Goal: Use online tool/utility: Utilize a website feature to perform a specific function

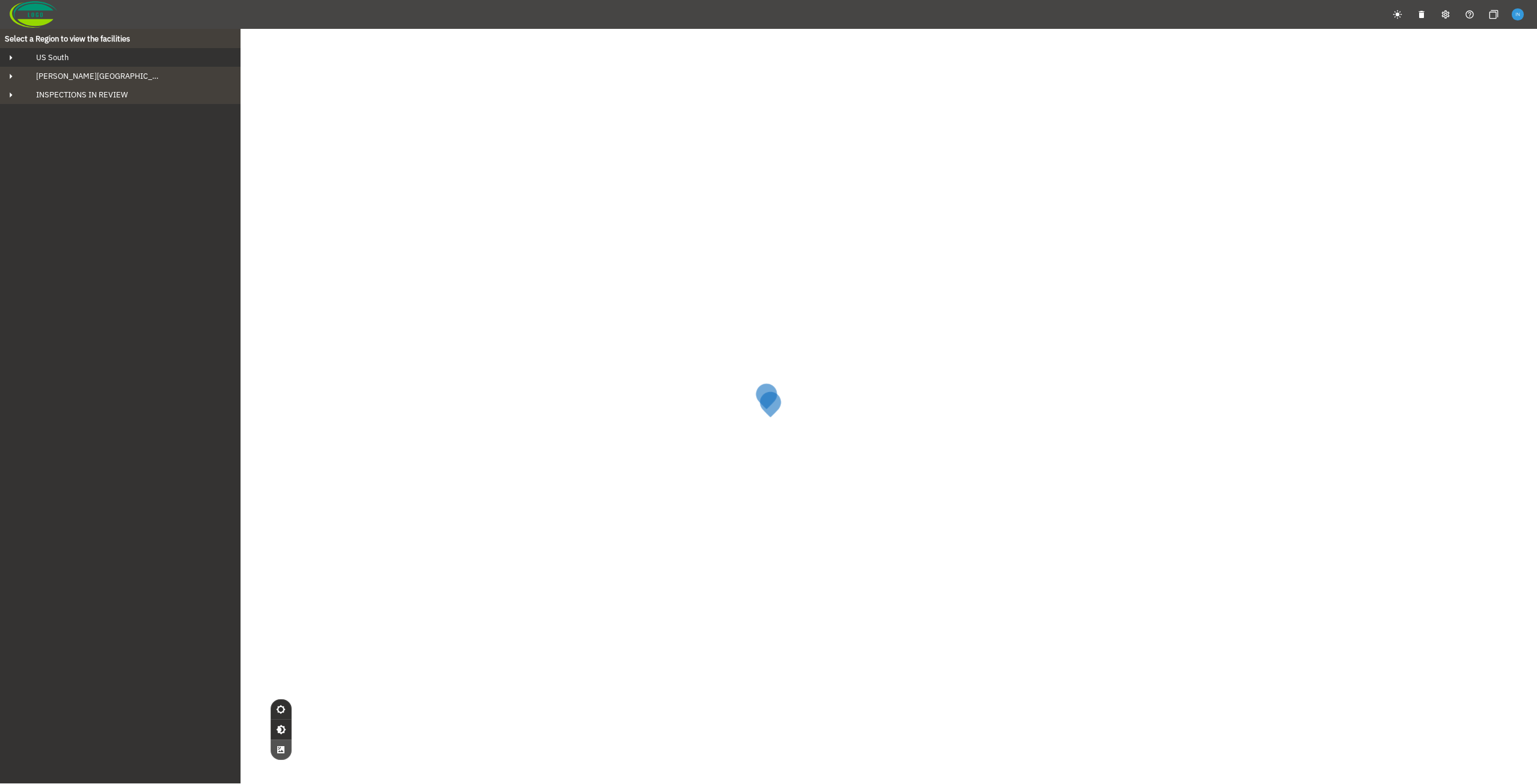
click at [123, 54] on div "US South" at bounding box center [131, 57] width 209 height 10
click at [103, 76] on div "[PERSON_NAME] Bluff" at bounding box center [131, 76] width 190 height 10
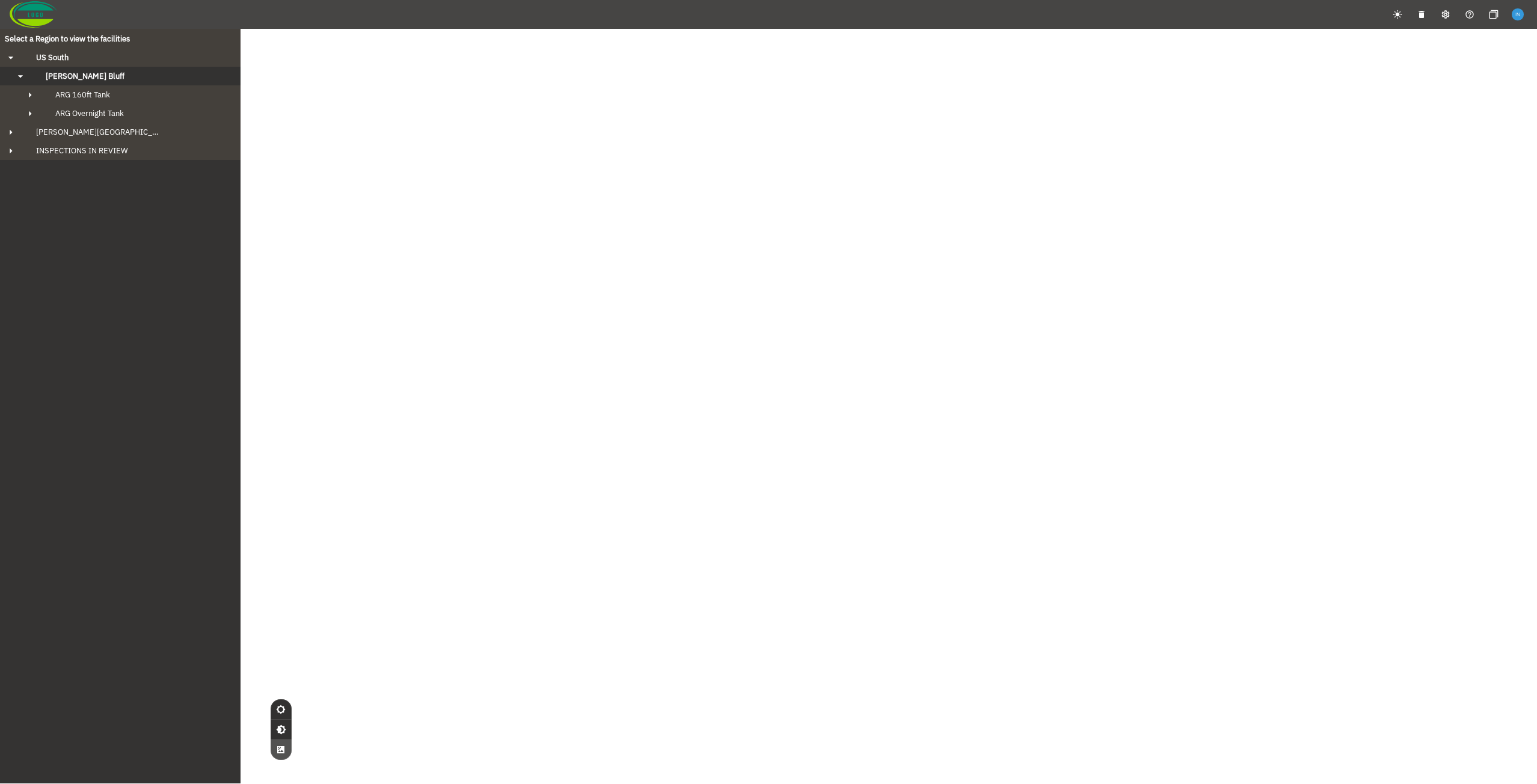
click at [120, 79] on div "[PERSON_NAME] Bluff" at bounding box center [131, 76] width 190 height 10
click at [89, 69] on button "[PERSON_NAME] Bluff" at bounding box center [120, 76] width 241 height 19
click at [112, 115] on span "ARG Overnight Tank" at bounding box center [90, 113] width 69 height 10
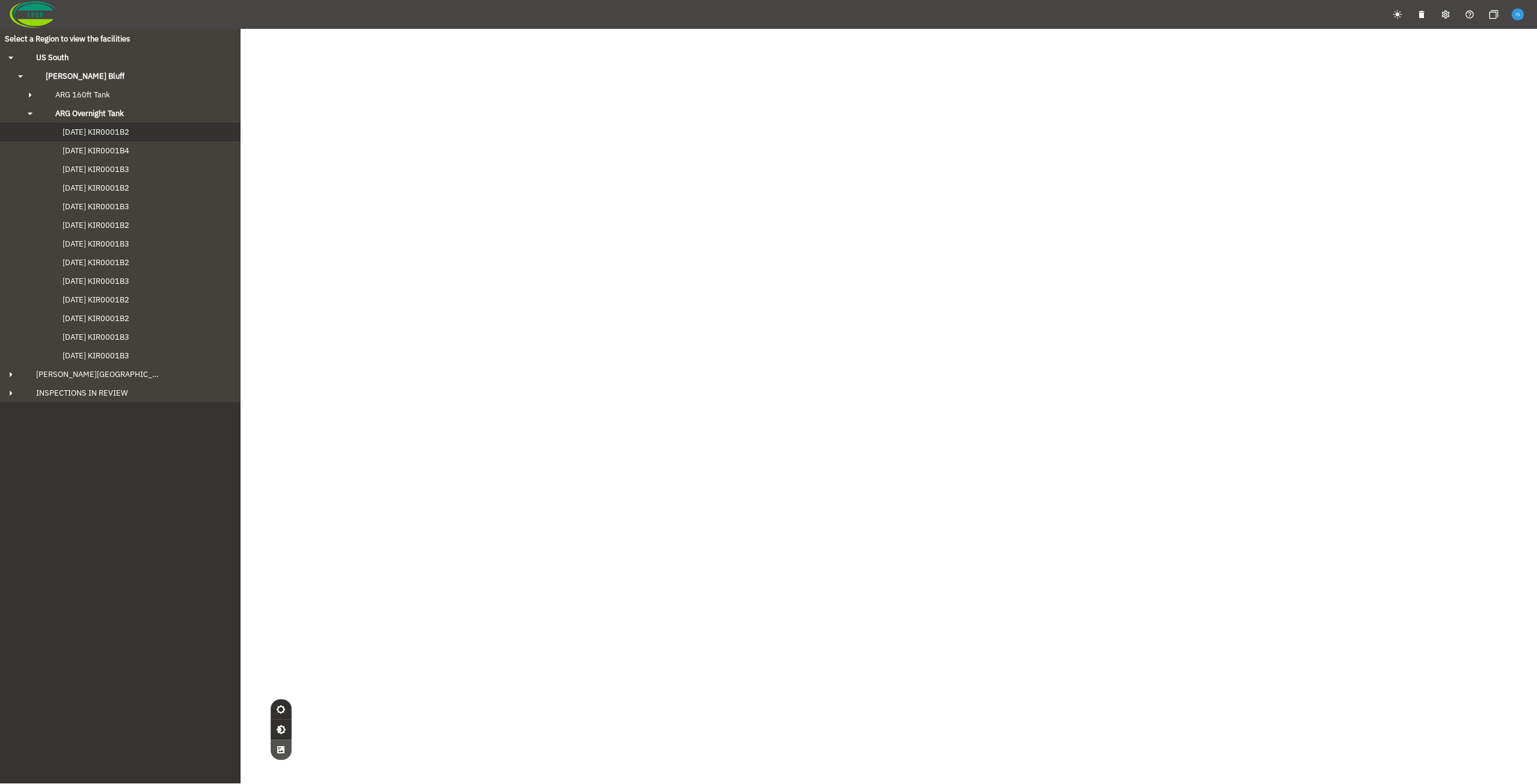
click at [126, 131] on span "[DATE] KIR0001B2" at bounding box center [83, 132] width 91 height 10
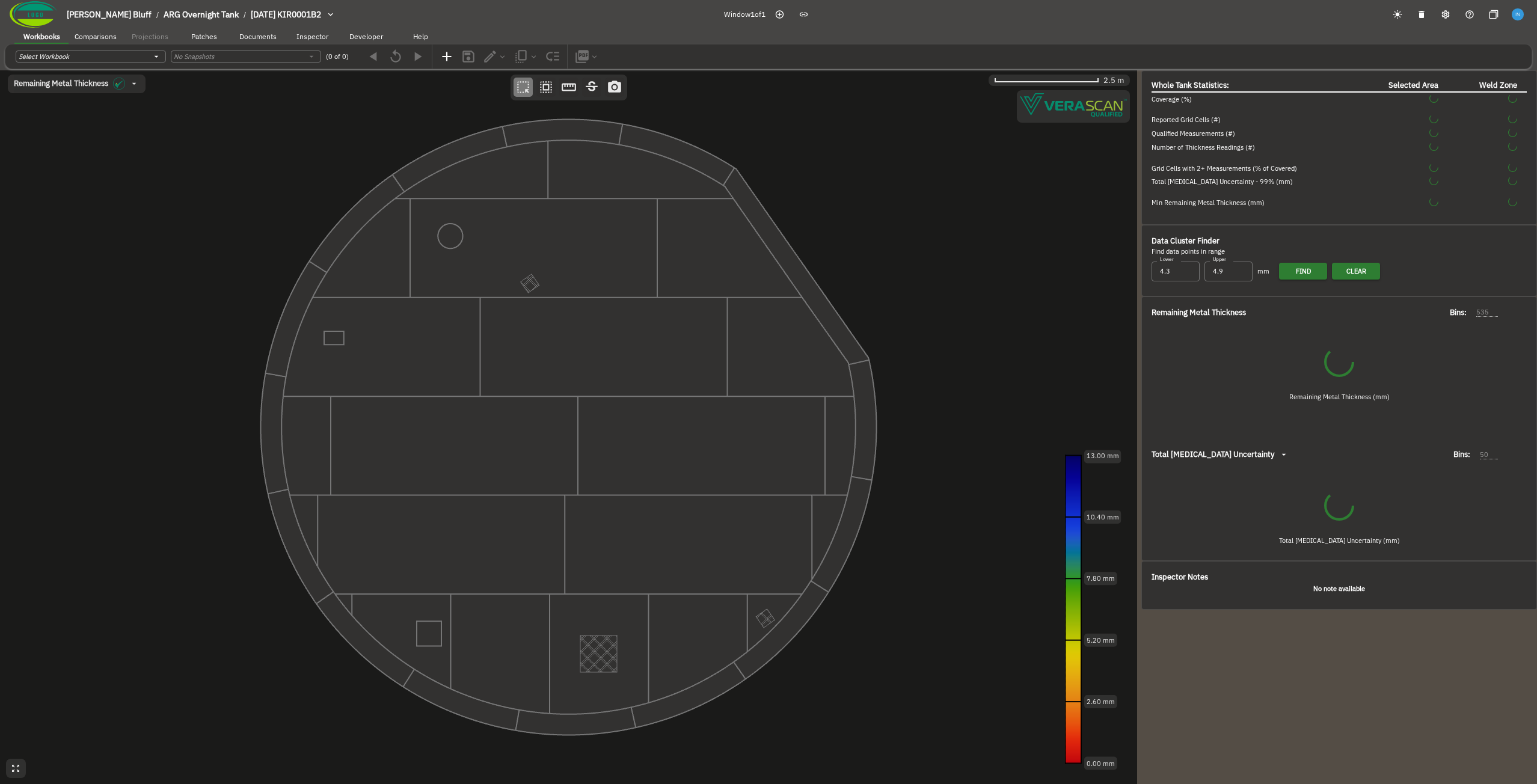
type input "93"
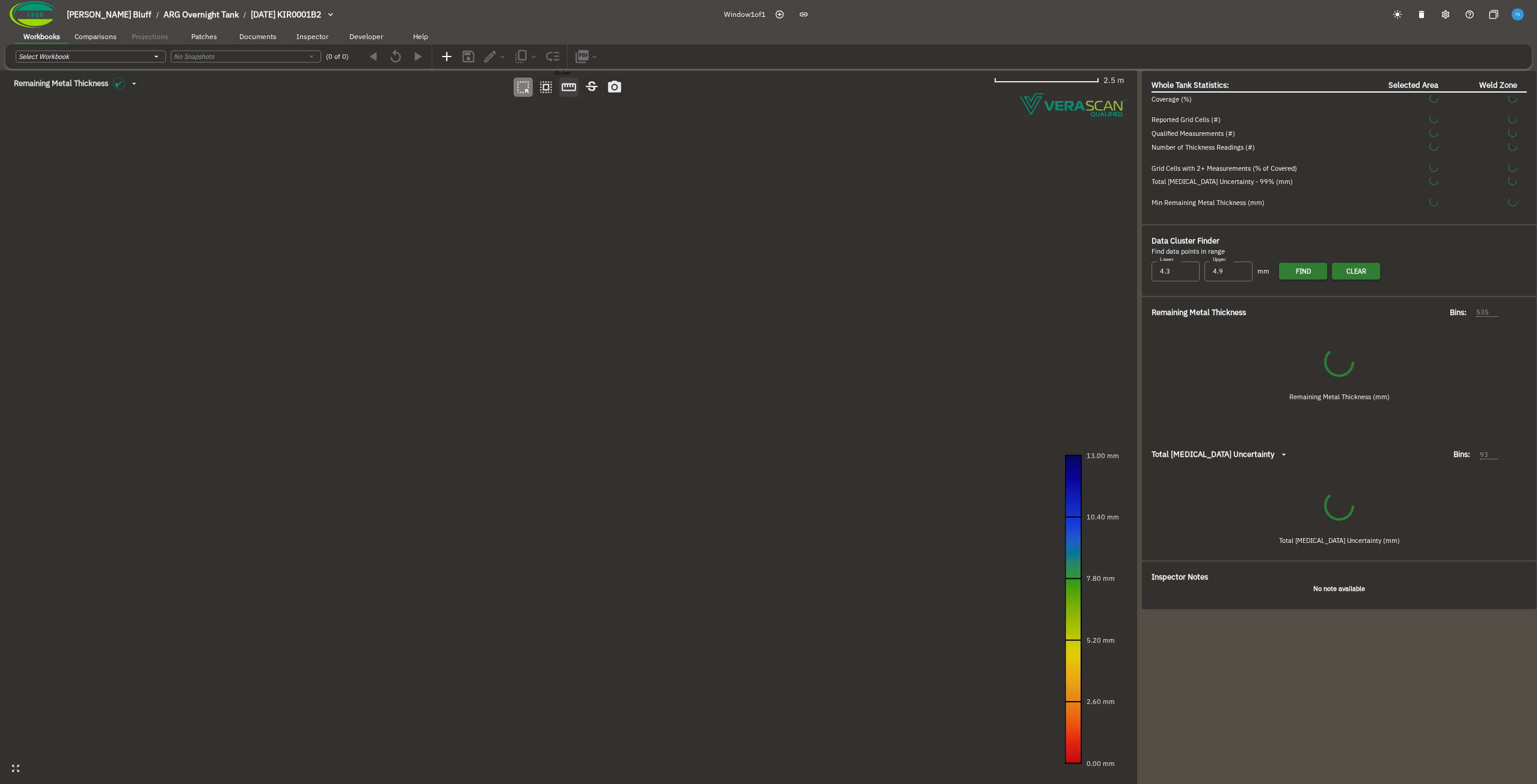
click at [572, 90] on icon "button" at bounding box center [569, 87] width 16 height 16
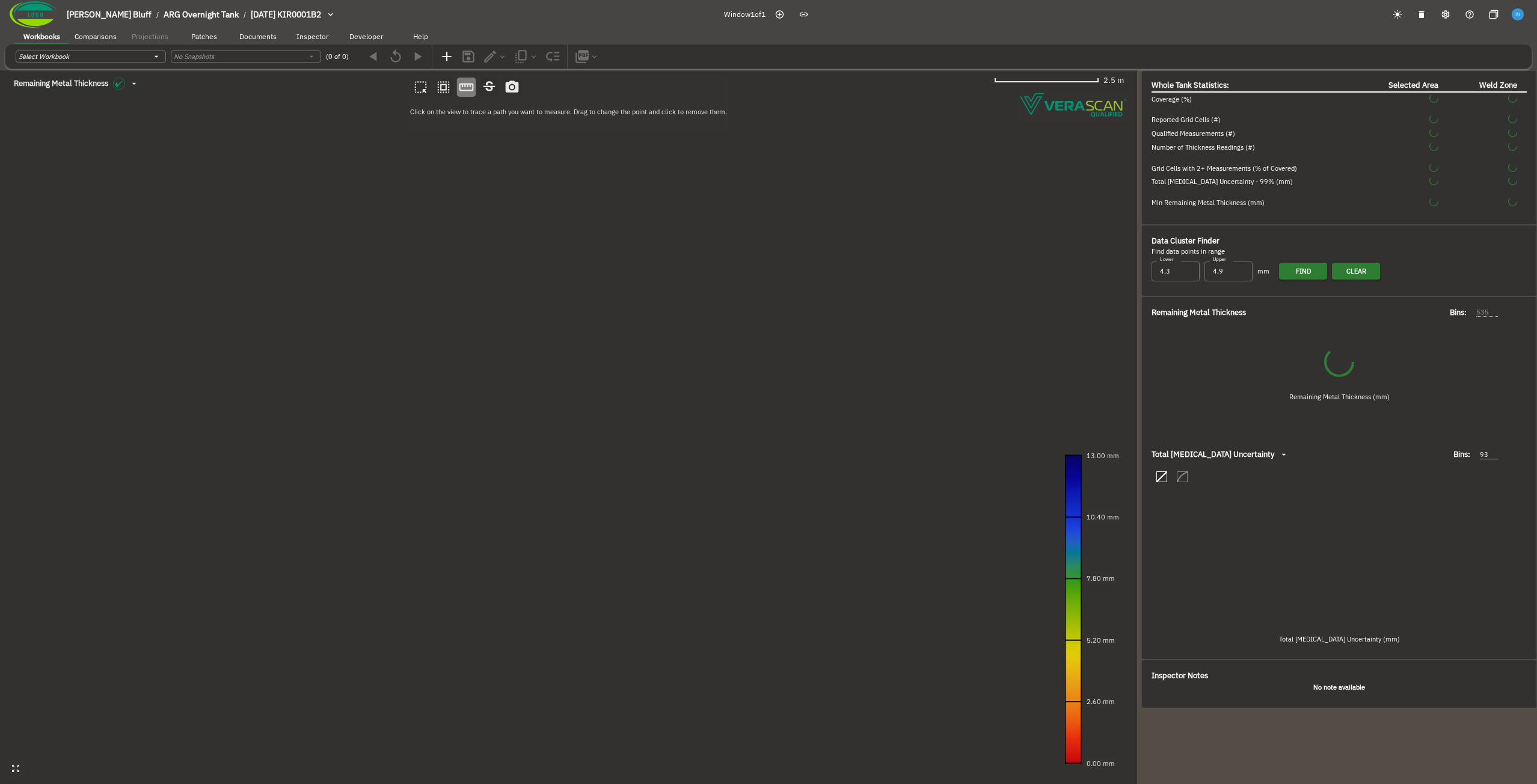
click at [342, 361] on canvas at bounding box center [568, 427] width 1138 height 714
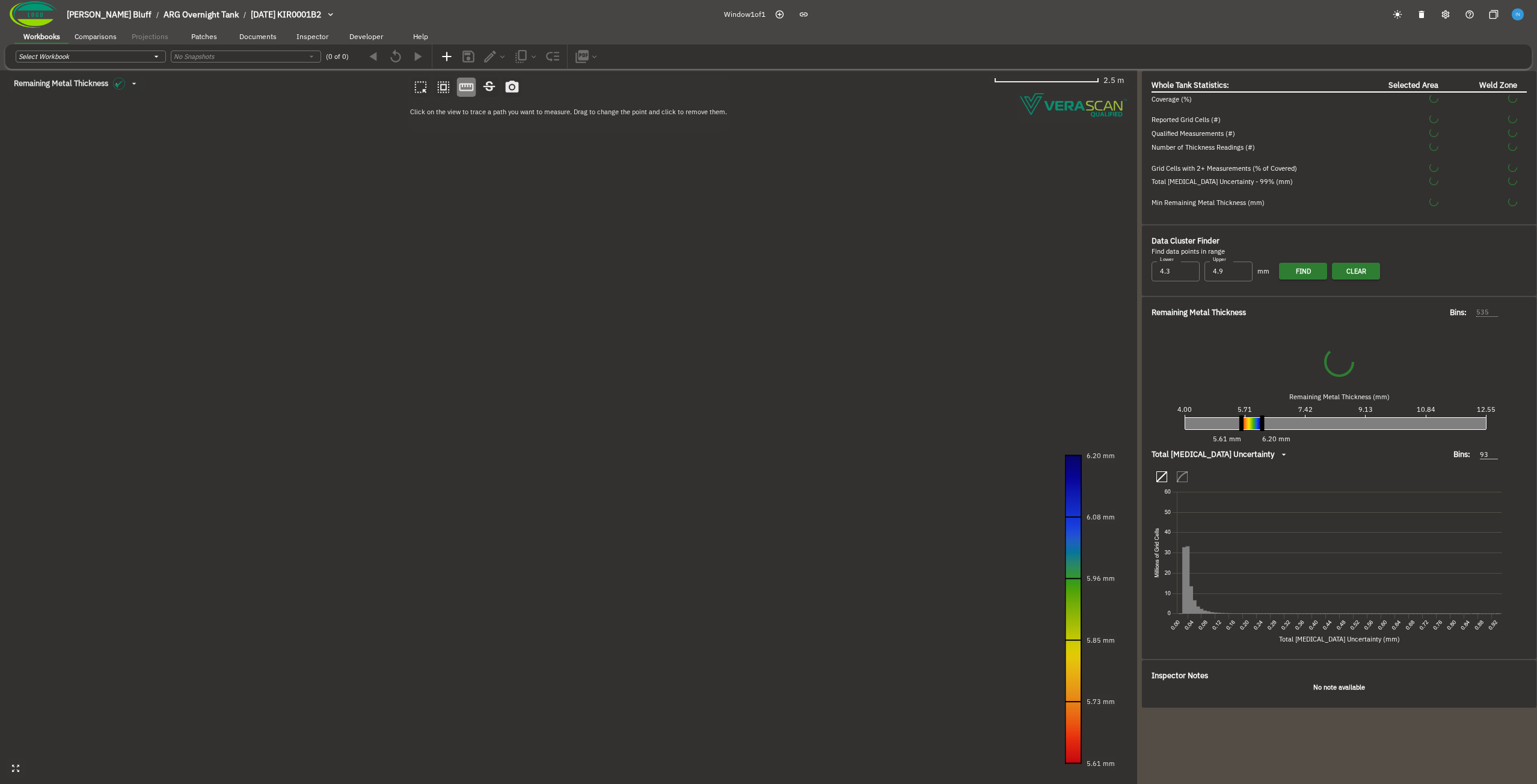
click at [705, 443] on canvas at bounding box center [568, 427] width 1138 height 714
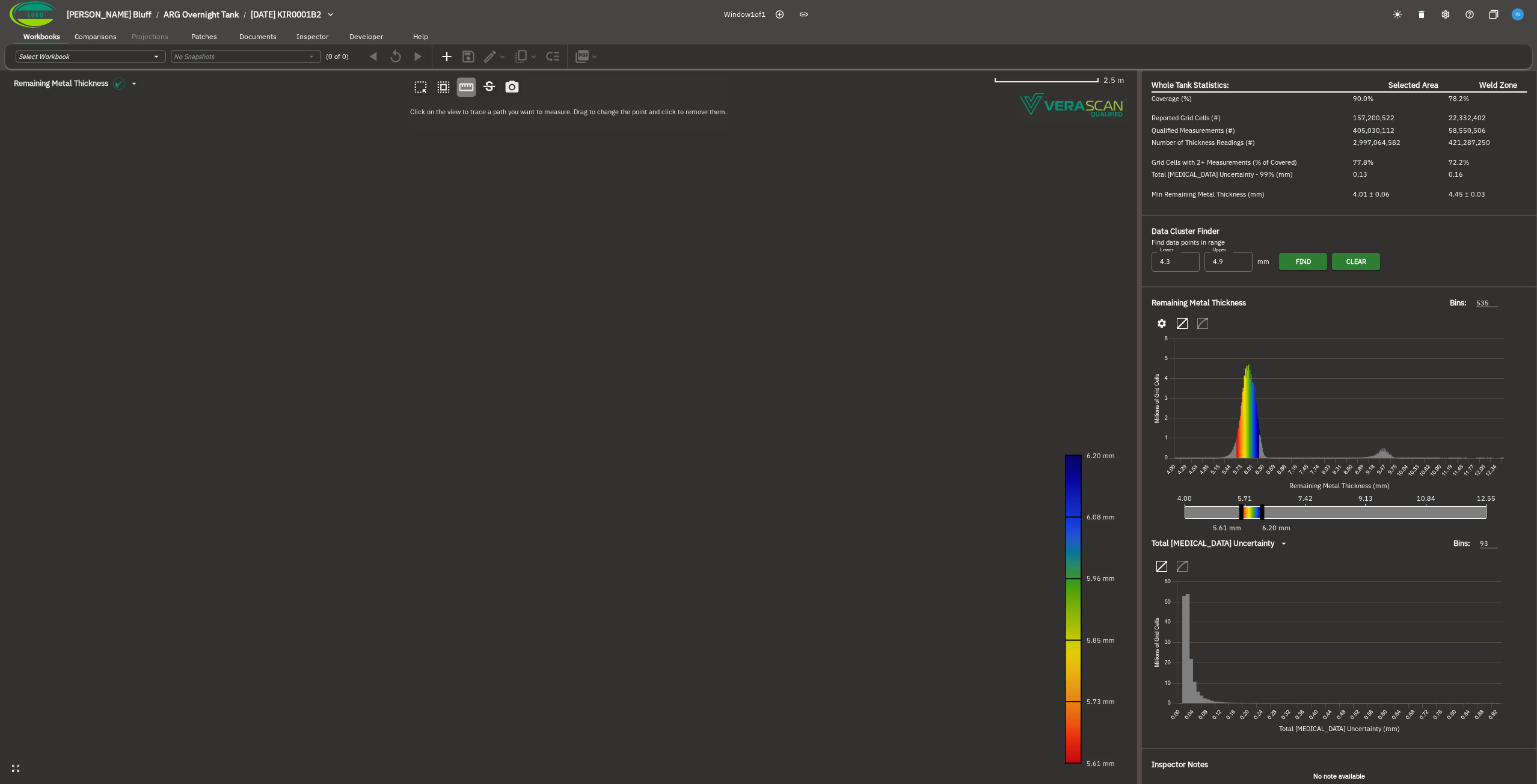
click at [686, 392] on canvas at bounding box center [568, 427] width 1138 height 714
click at [695, 349] on canvas at bounding box center [568, 427] width 1138 height 714
click at [497, 91] on icon "button" at bounding box center [489, 87] width 16 height 16
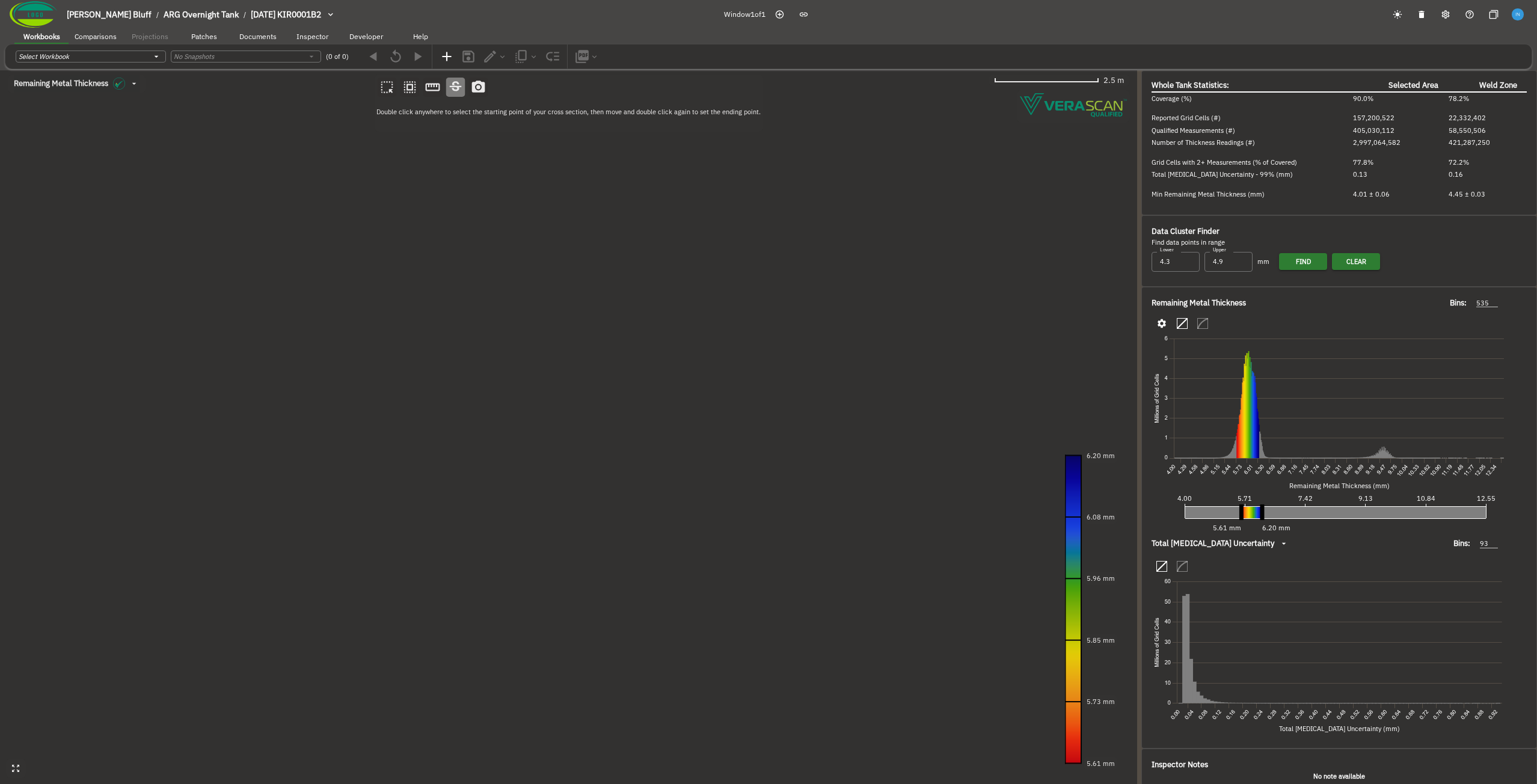
click at [395, 273] on canvas at bounding box center [568, 427] width 1138 height 714
click at [670, 590] on canvas at bounding box center [568, 427] width 1138 height 714
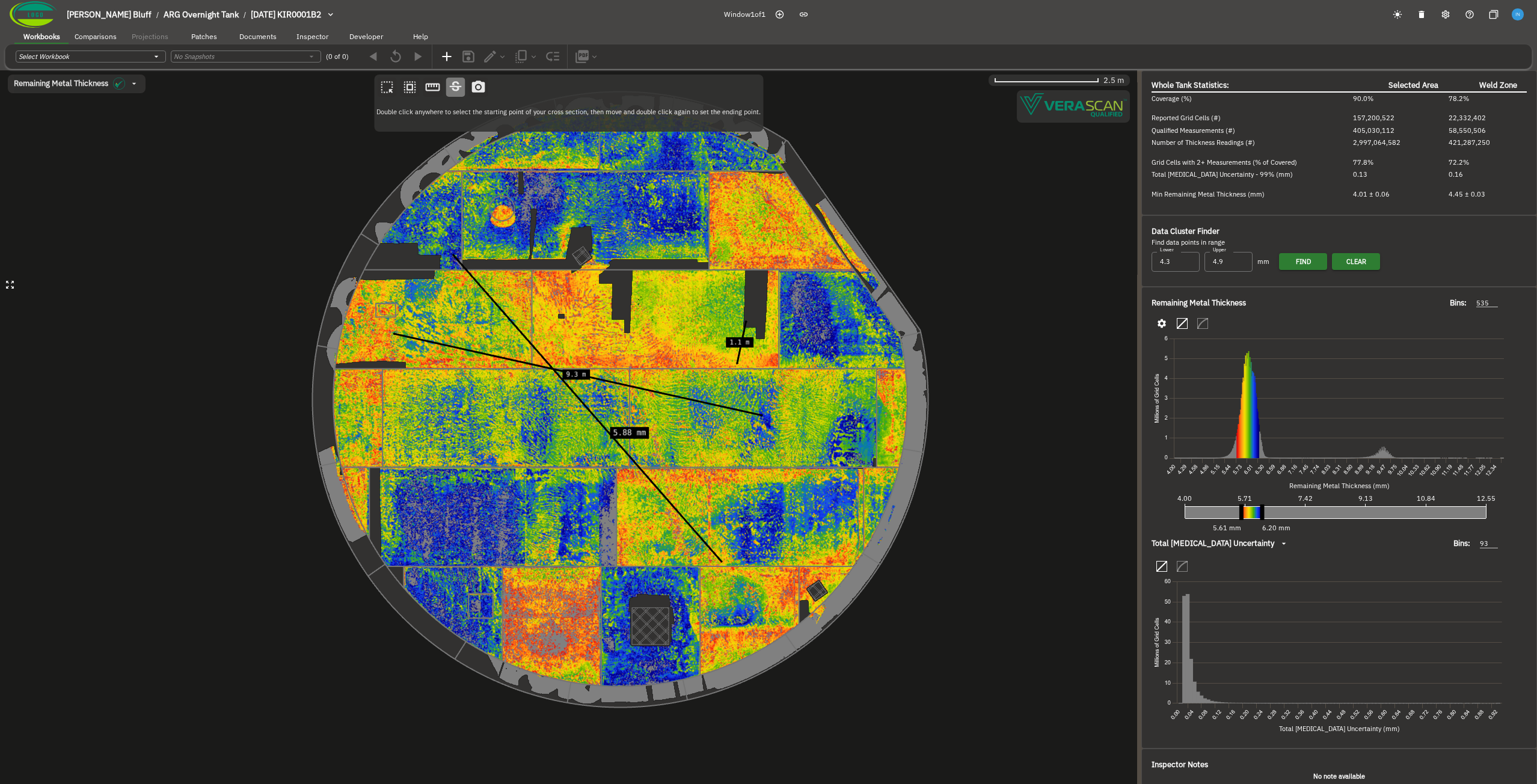
drag, startPoint x: 473, startPoint y: 322, endPoint x: 633, endPoint y: 339, distance: 160.9
click at [702, 274] on canvas at bounding box center [568, 427] width 1138 height 714
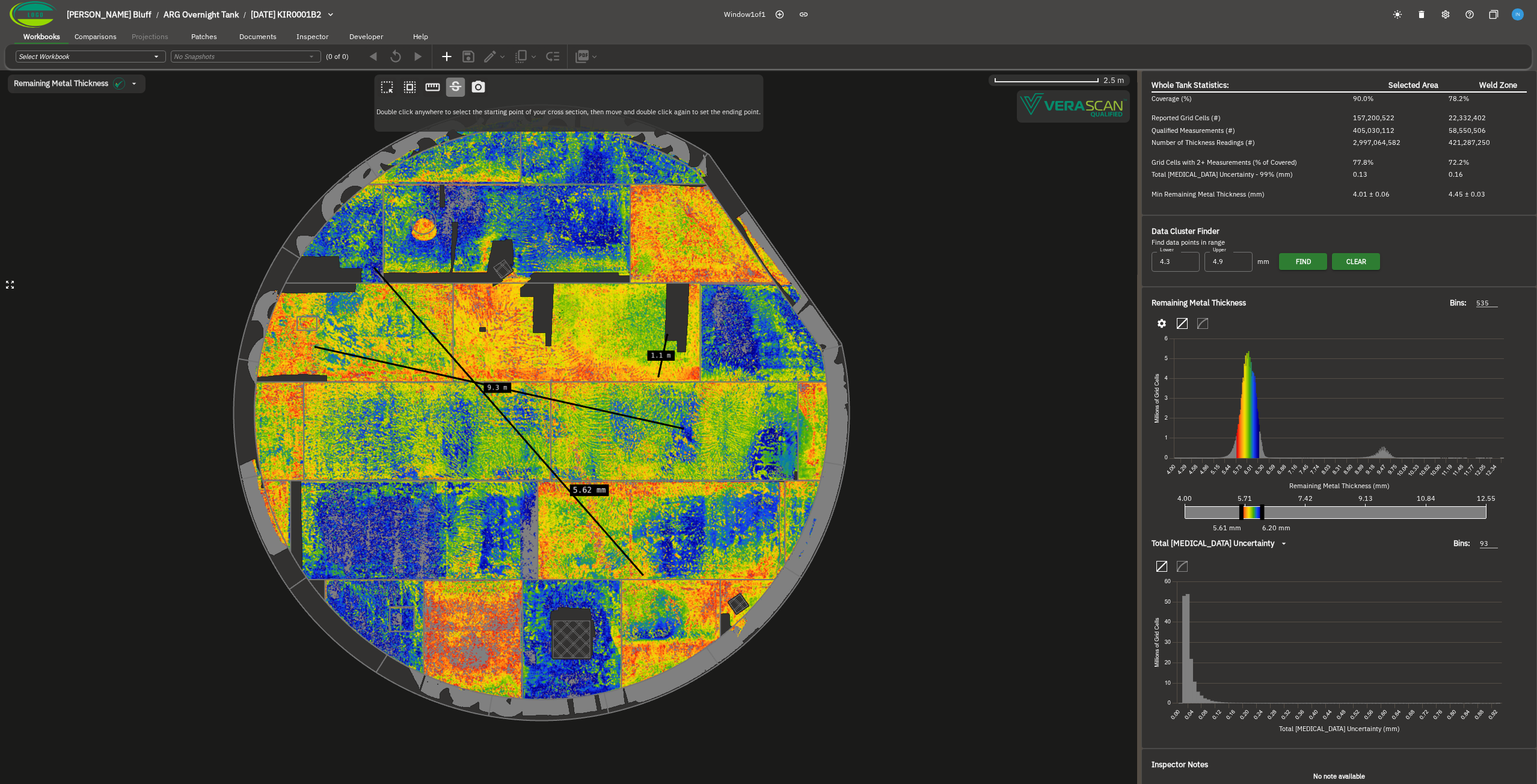
drag, startPoint x: 548, startPoint y: 324, endPoint x: 538, endPoint y: 324, distance: 10.0
click at [538, 324] on canvas at bounding box center [568, 427] width 1138 height 714
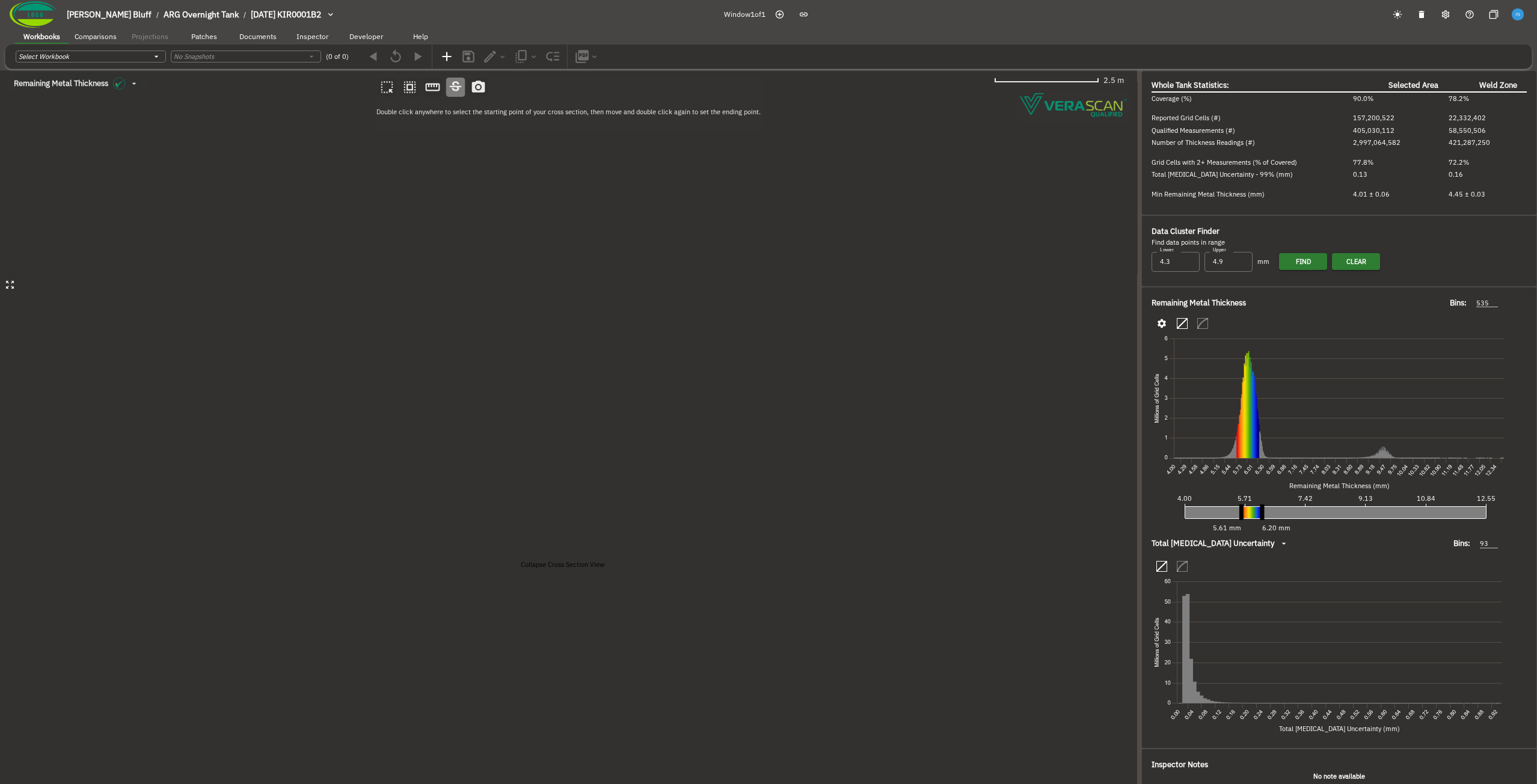
click at [5, 79] on icon "button" at bounding box center [5, 79] width 0 height 0
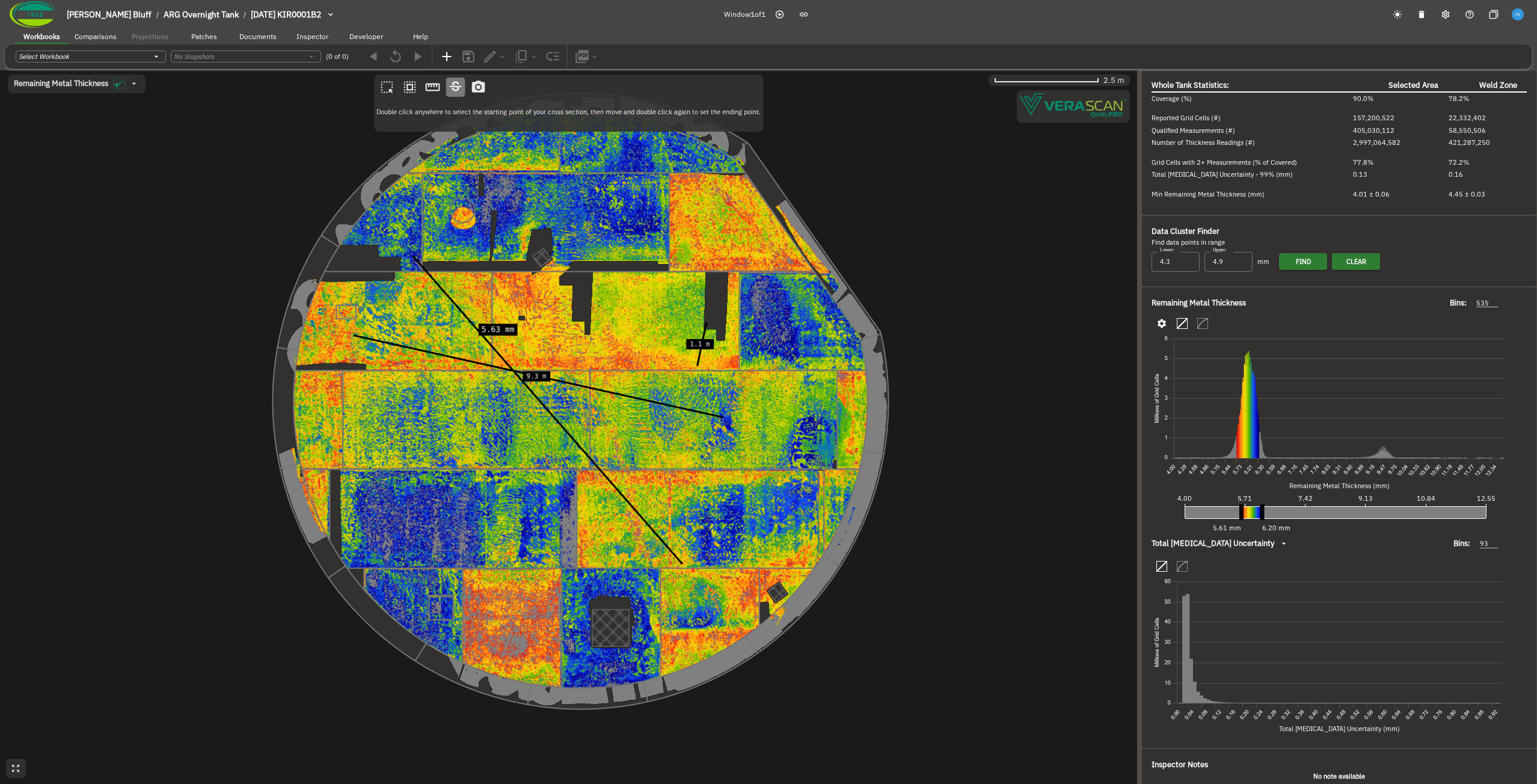
drag, startPoint x: 636, startPoint y: 323, endPoint x: 676, endPoint y: 311, distance: 41.8
click at [676, 311] on canvas at bounding box center [568, 427] width 1138 height 714
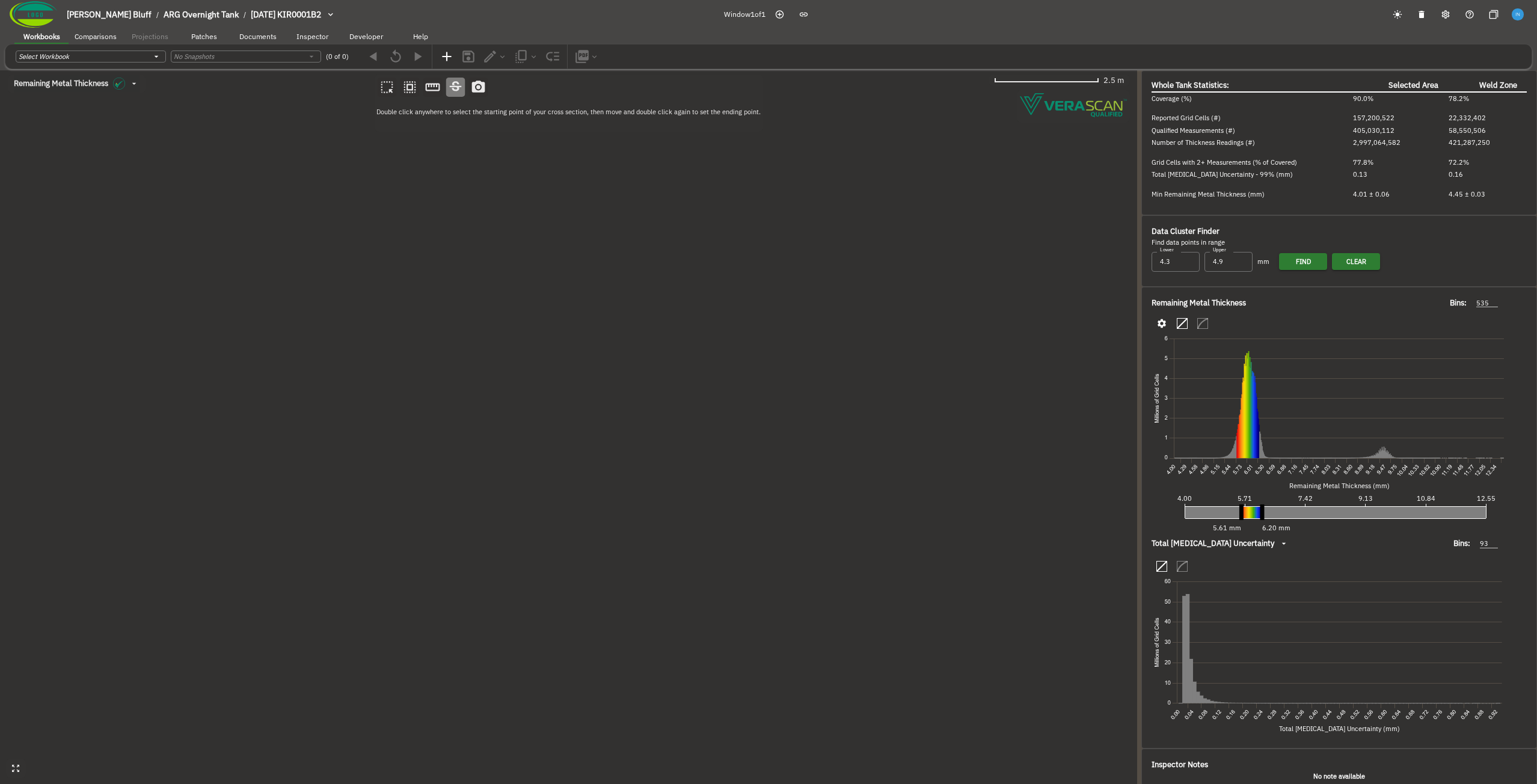
click at [400, 480] on canvas at bounding box center [568, 427] width 1138 height 714
click at [712, 286] on canvas at bounding box center [568, 427] width 1138 height 714
click at [5, 79] on icon "button" at bounding box center [5, 79] width 0 height 0
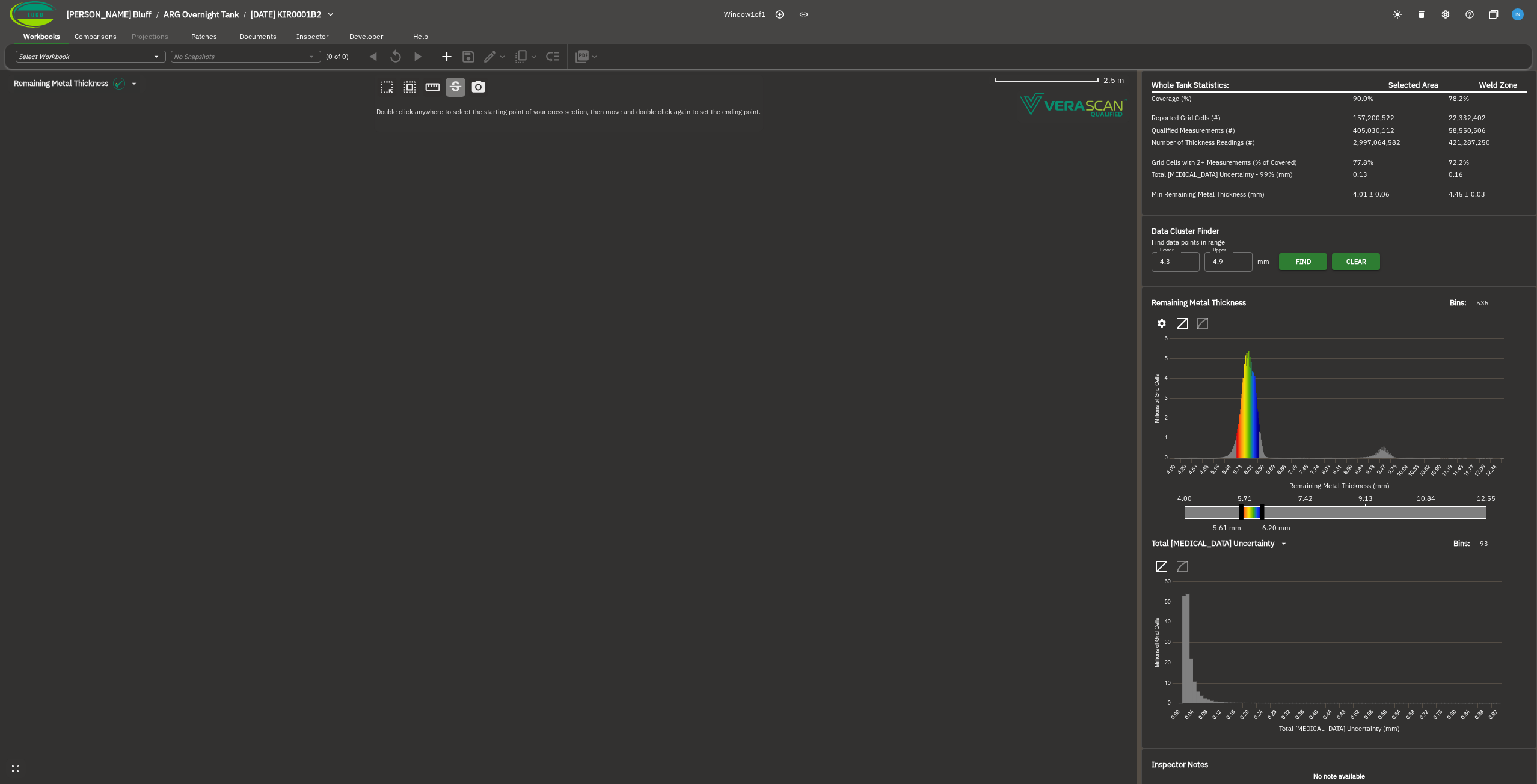
drag, startPoint x: 560, startPoint y: 483, endPoint x: 526, endPoint y: 497, distance: 36.8
click at [526, 497] on canvas at bounding box center [568, 427] width 1138 height 714
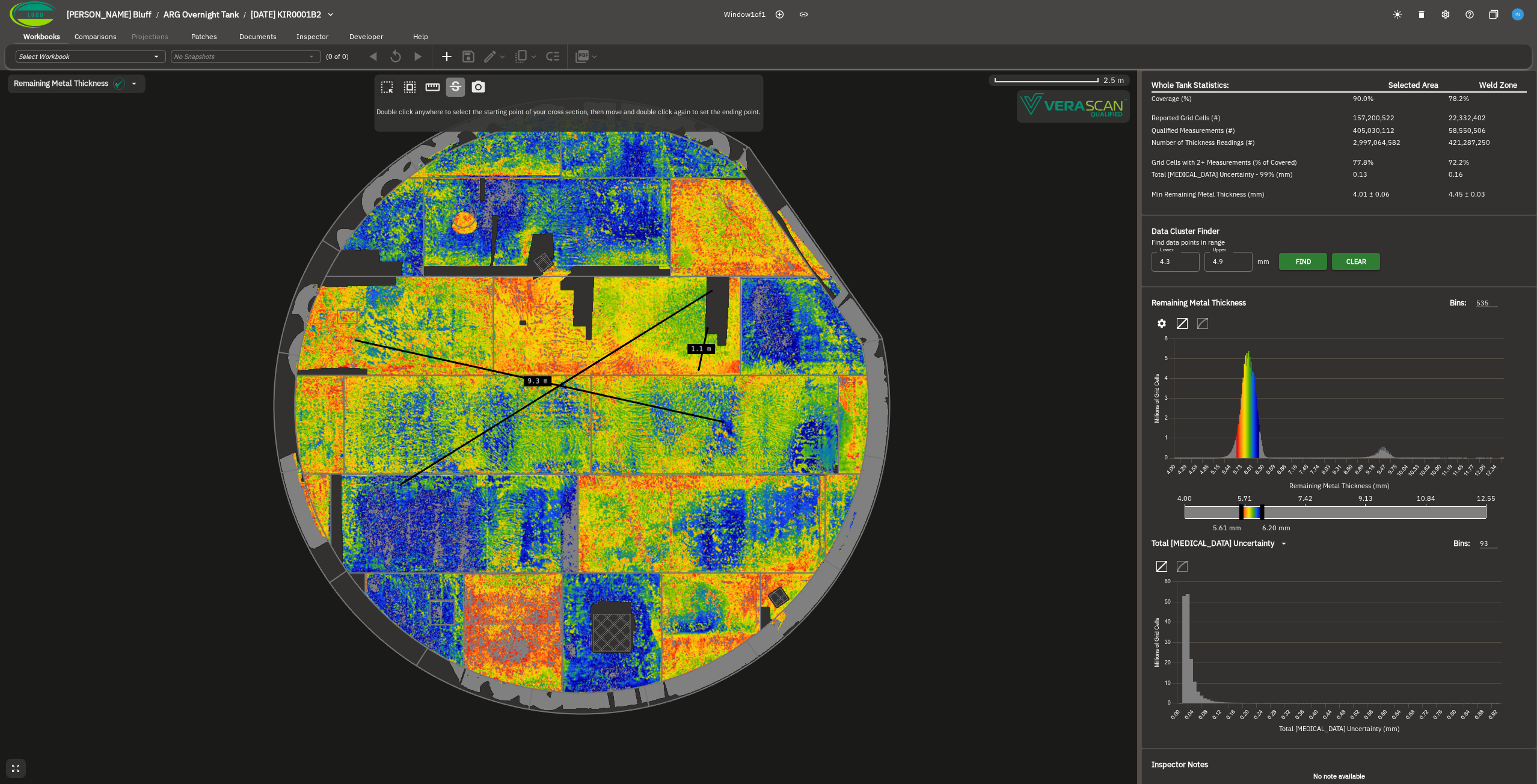
drag, startPoint x: 519, startPoint y: 381, endPoint x: 529, endPoint y: 303, distance: 78.6
click at [529, 303] on canvas at bounding box center [568, 427] width 1138 height 714
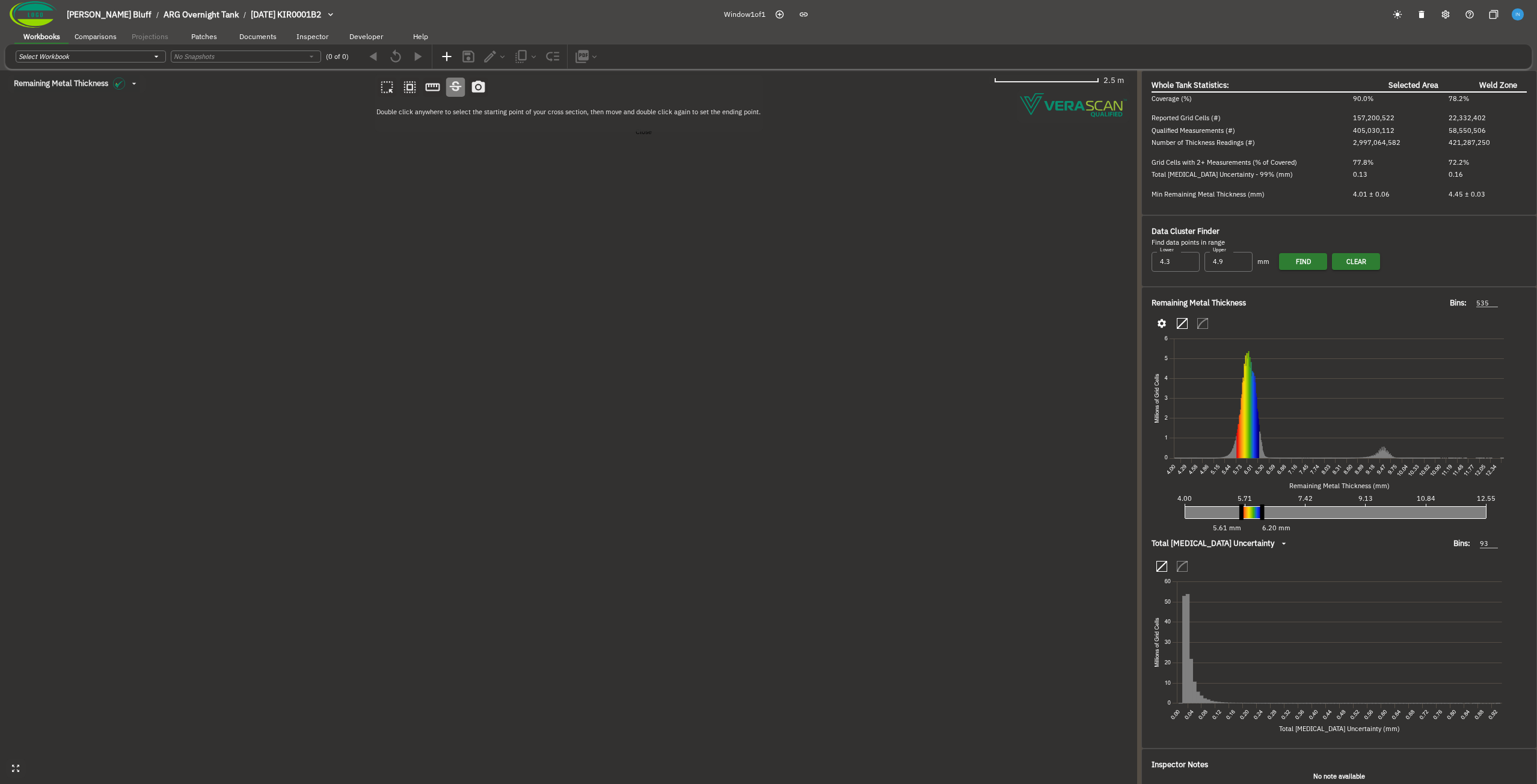
click at [382, 128] on icon "button" at bounding box center [382, 128] width 0 height 0
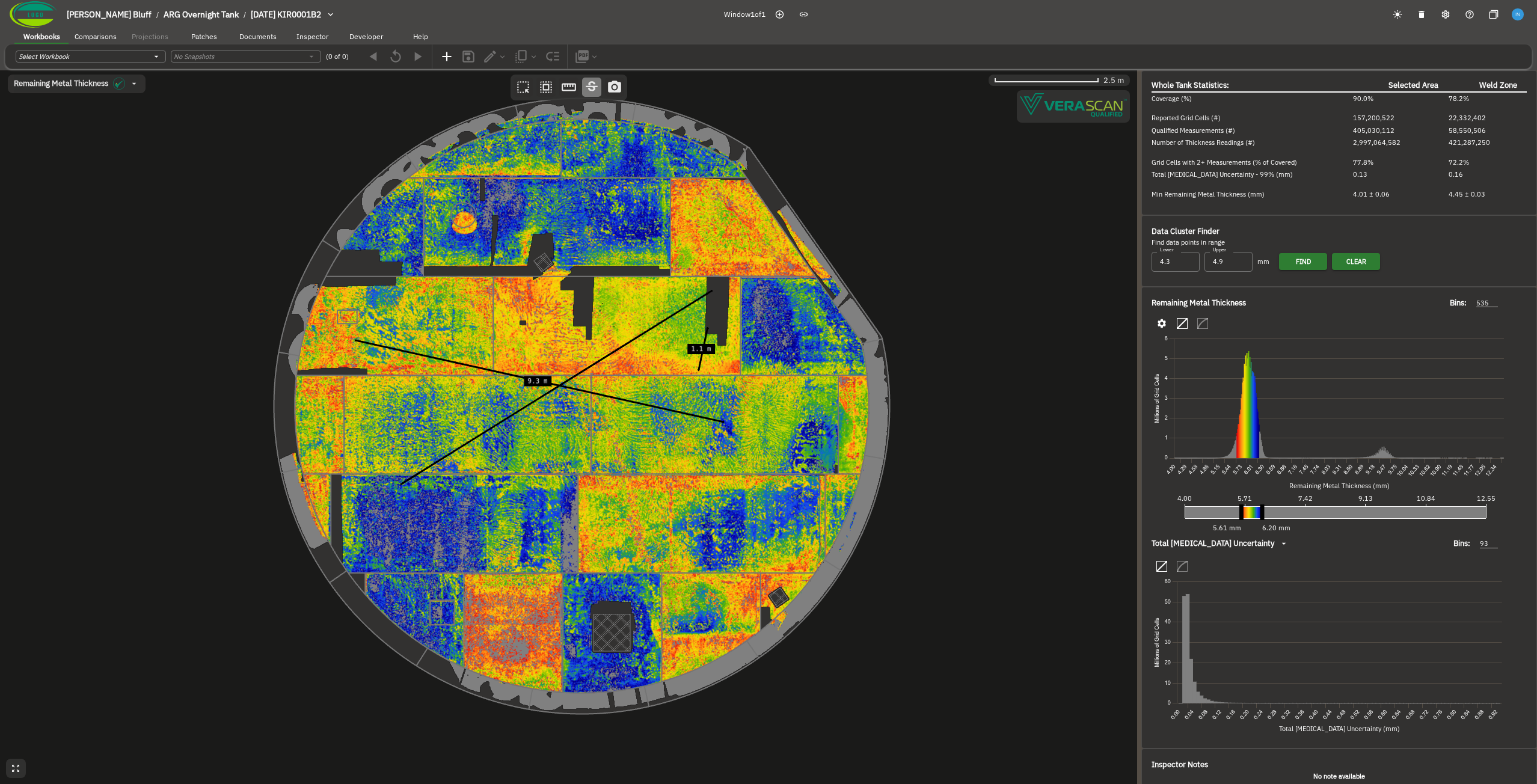
drag, startPoint x: 617, startPoint y: 202, endPoint x: 591, endPoint y: 205, distance: 26.2
click at [591, 205] on canvas at bounding box center [568, 427] width 1138 height 714
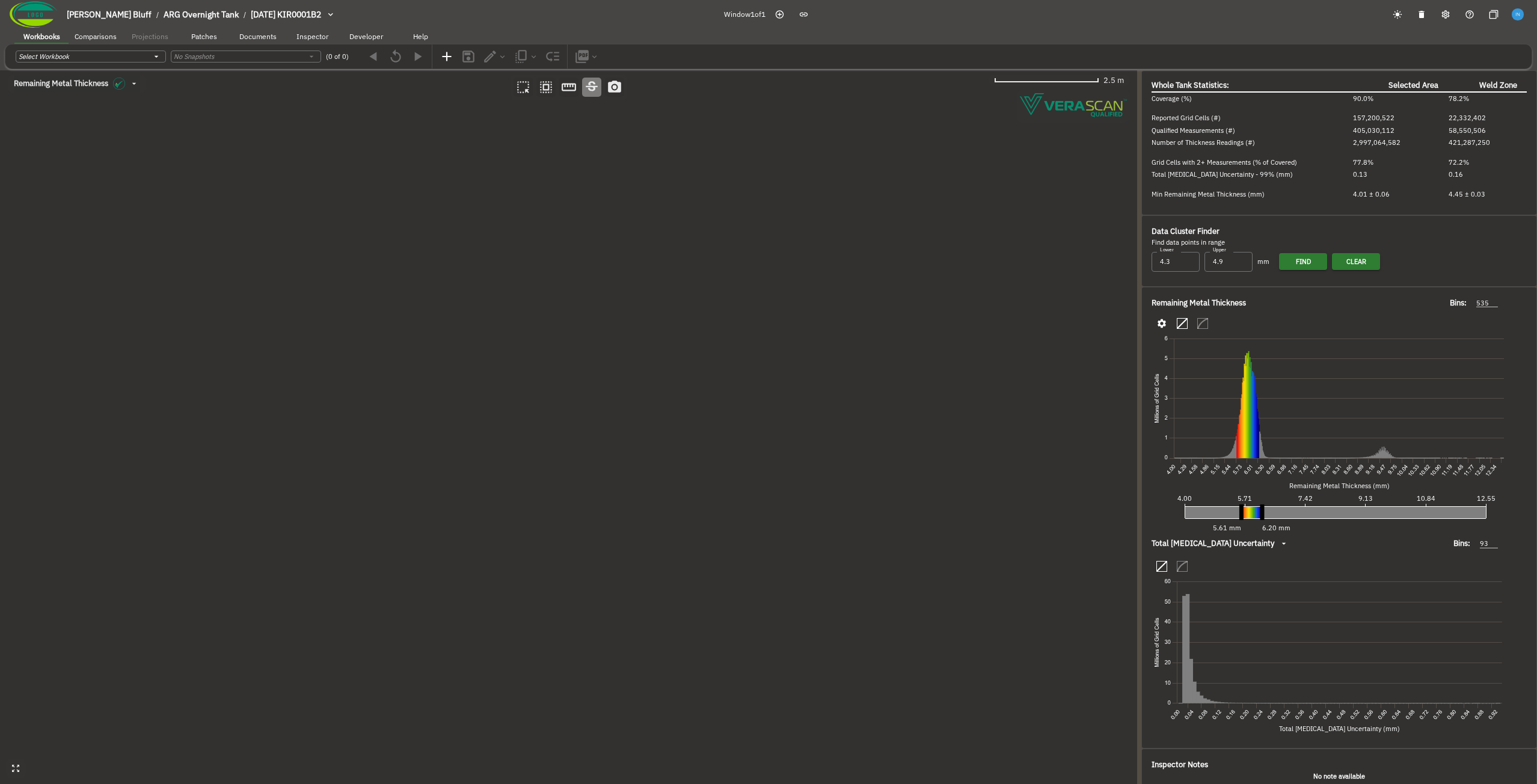
drag, startPoint x: 571, startPoint y: 237, endPoint x: 561, endPoint y: 229, distance: 12.8
click at [561, 229] on canvas at bounding box center [568, 427] width 1138 height 714
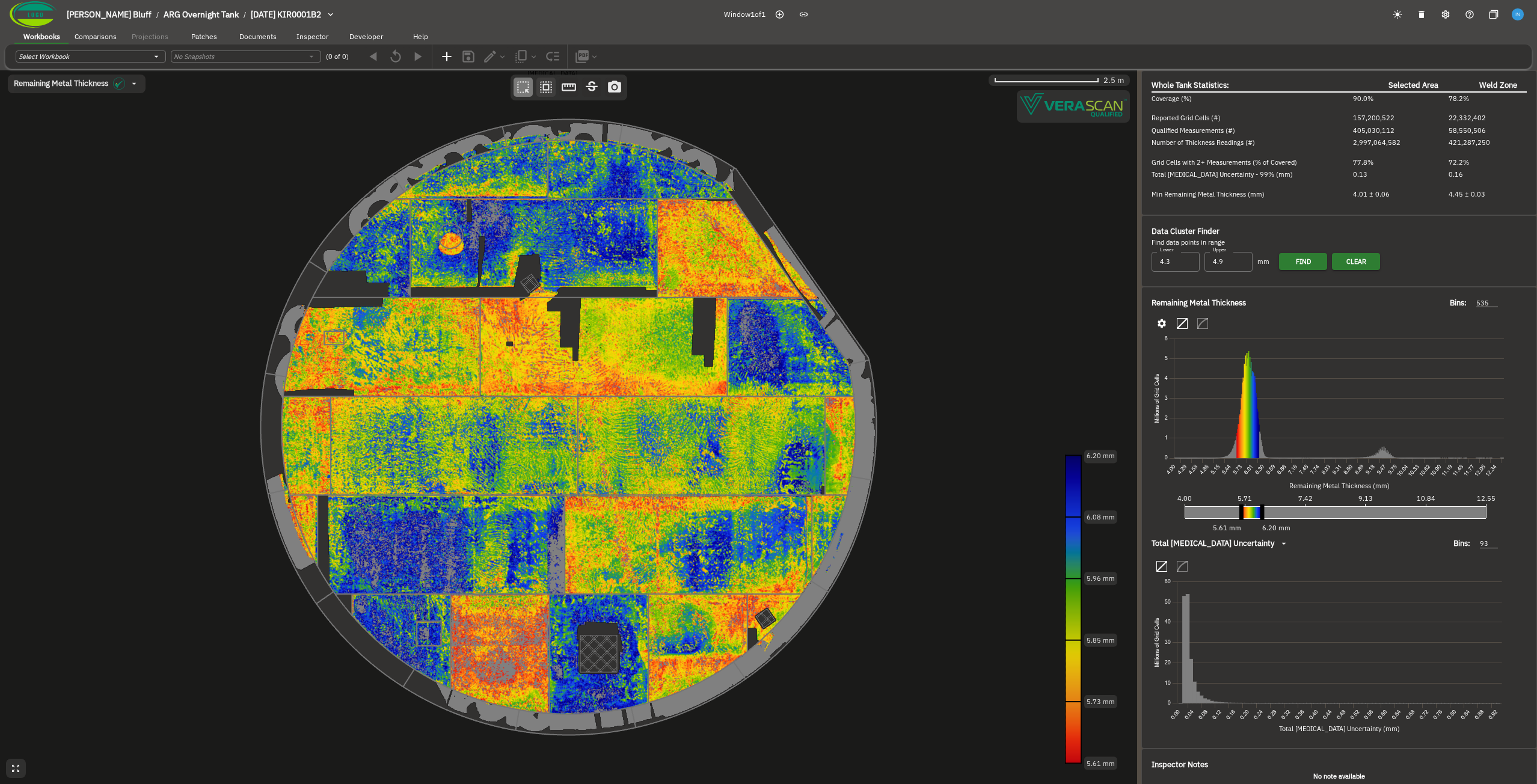
click at [546, 89] on icon "button" at bounding box center [546, 87] width 16 height 16
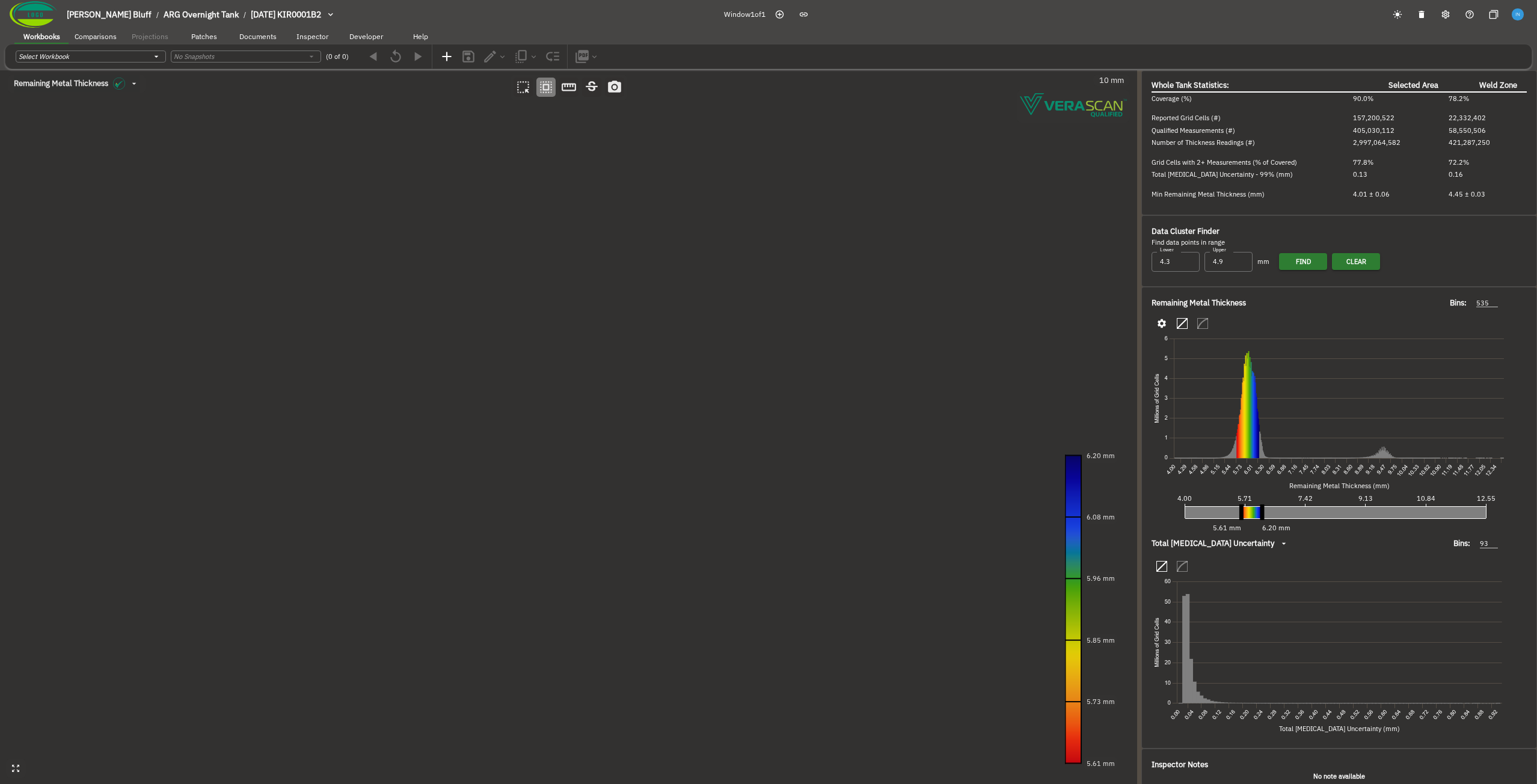
click at [535, 305] on canvas at bounding box center [568, 427] width 1138 height 714
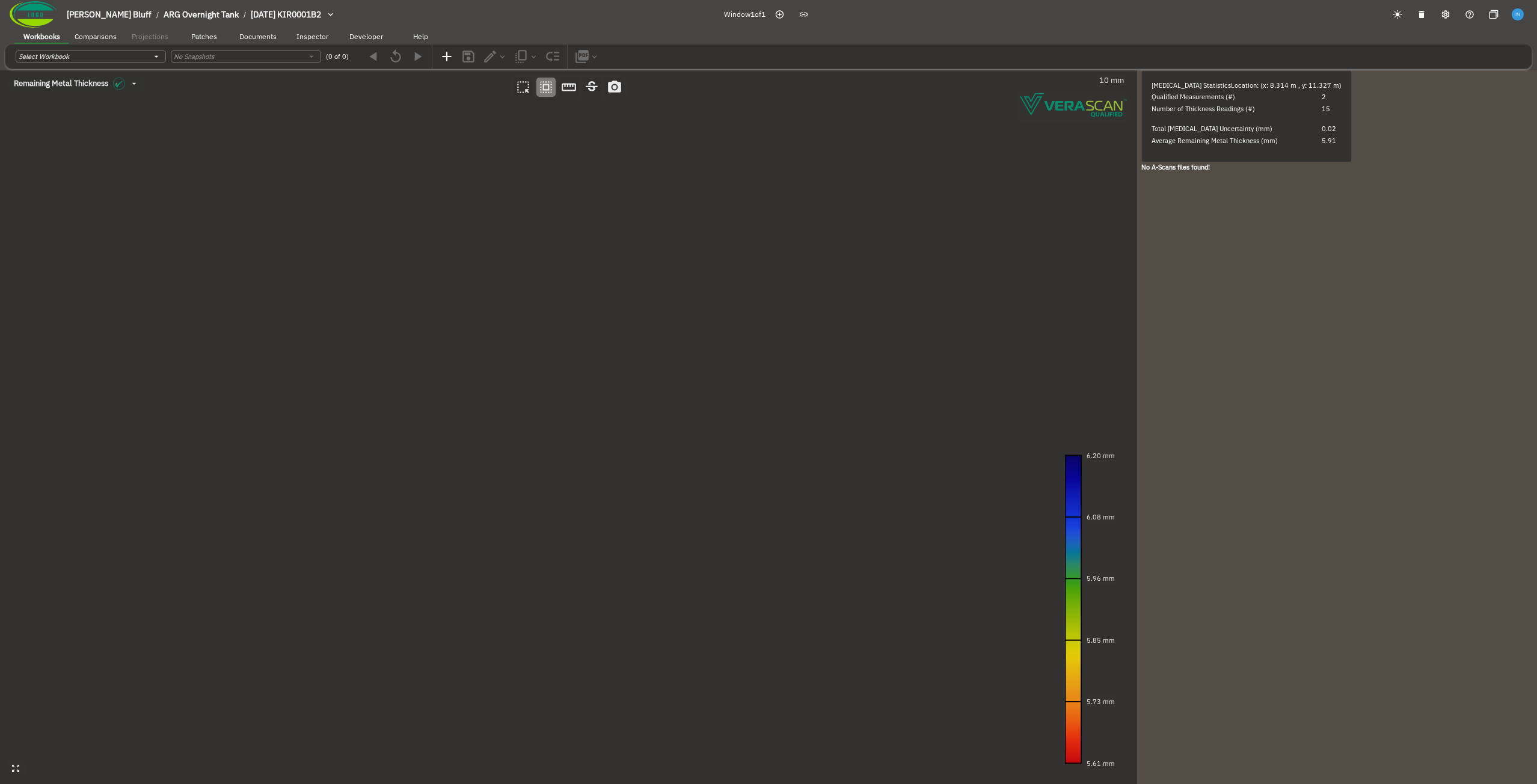
click at [718, 297] on canvas at bounding box center [568, 427] width 1138 height 714
drag, startPoint x: 907, startPoint y: 178, endPoint x: 557, endPoint y: 532, distance: 497.8
click at [557, 532] on canvas at bounding box center [568, 427] width 1138 height 714
click at [645, 354] on canvas at bounding box center [568, 427] width 1138 height 714
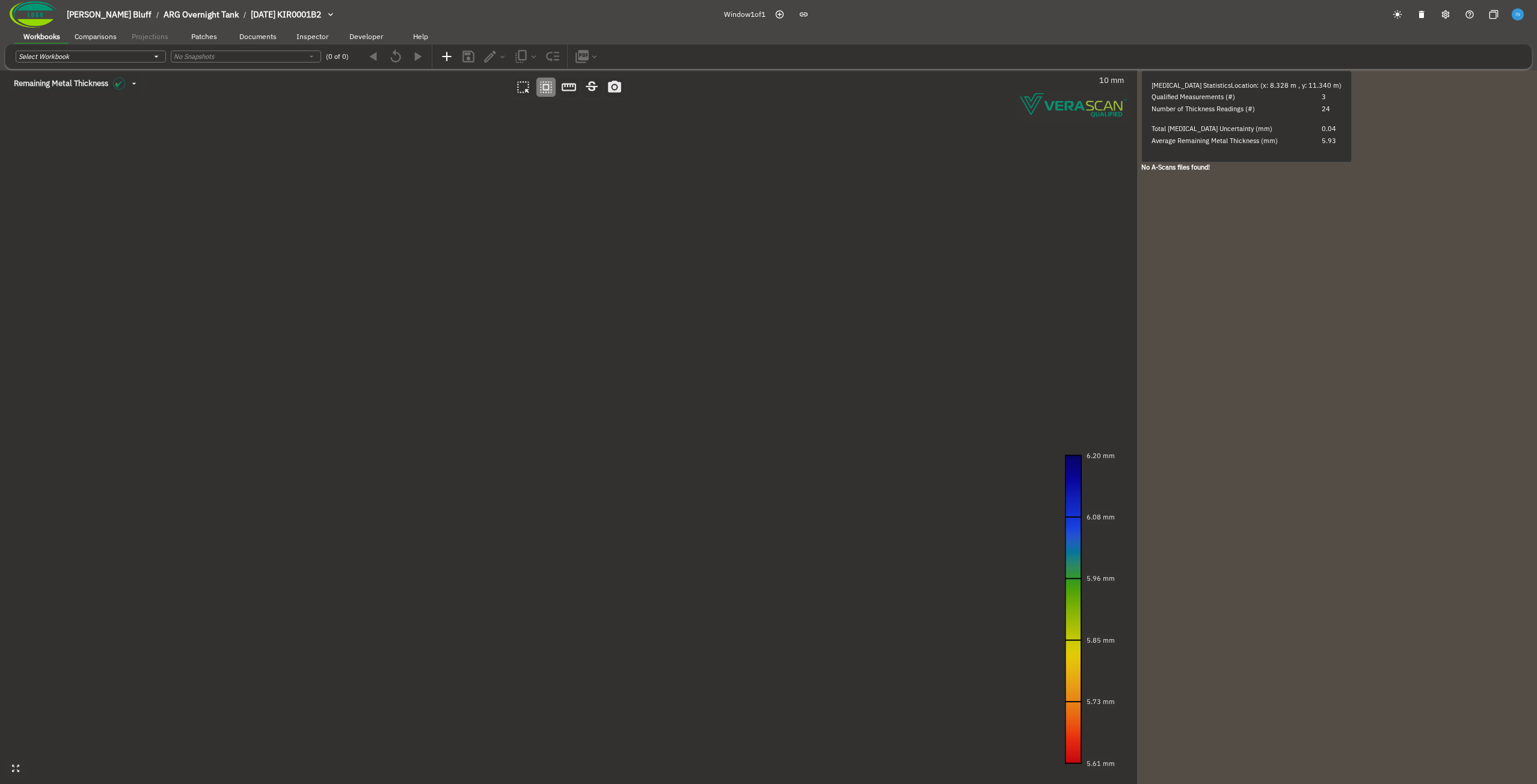
click at [645, 354] on canvas at bounding box center [568, 427] width 1138 height 714
drag, startPoint x: 914, startPoint y: 263, endPoint x: 434, endPoint y: 345, distance: 487.0
click at [434, 345] on canvas at bounding box center [568, 427] width 1138 height 714
click at [670, 292] on canvas at bounding box center [568, 427] width 1138 height 714
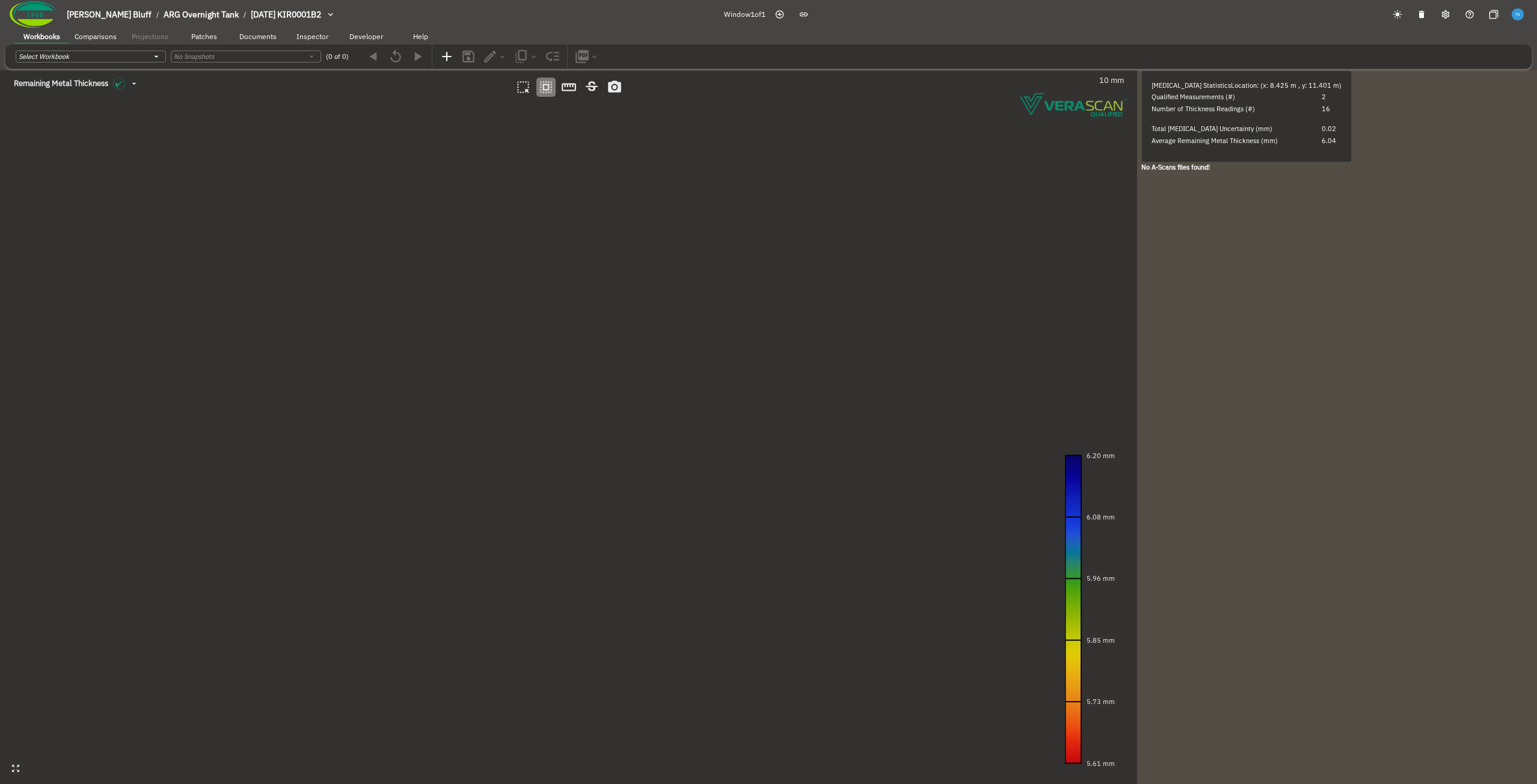
drag, startPoint x: 926, startPoint y: 145, endPoint x: 566, endPoint y: 573, distance: 559.3
click at [566, 573] on canvas at bounding box center [568, 427] width 1138 height 714
click at [591, 391] on canvas at bounding box center [568, 427] width 1138 height 714
drag, startPoint x: 188, startPoint y: 209, endPoint x: 633, endPoint y: 614, distance: 601.7
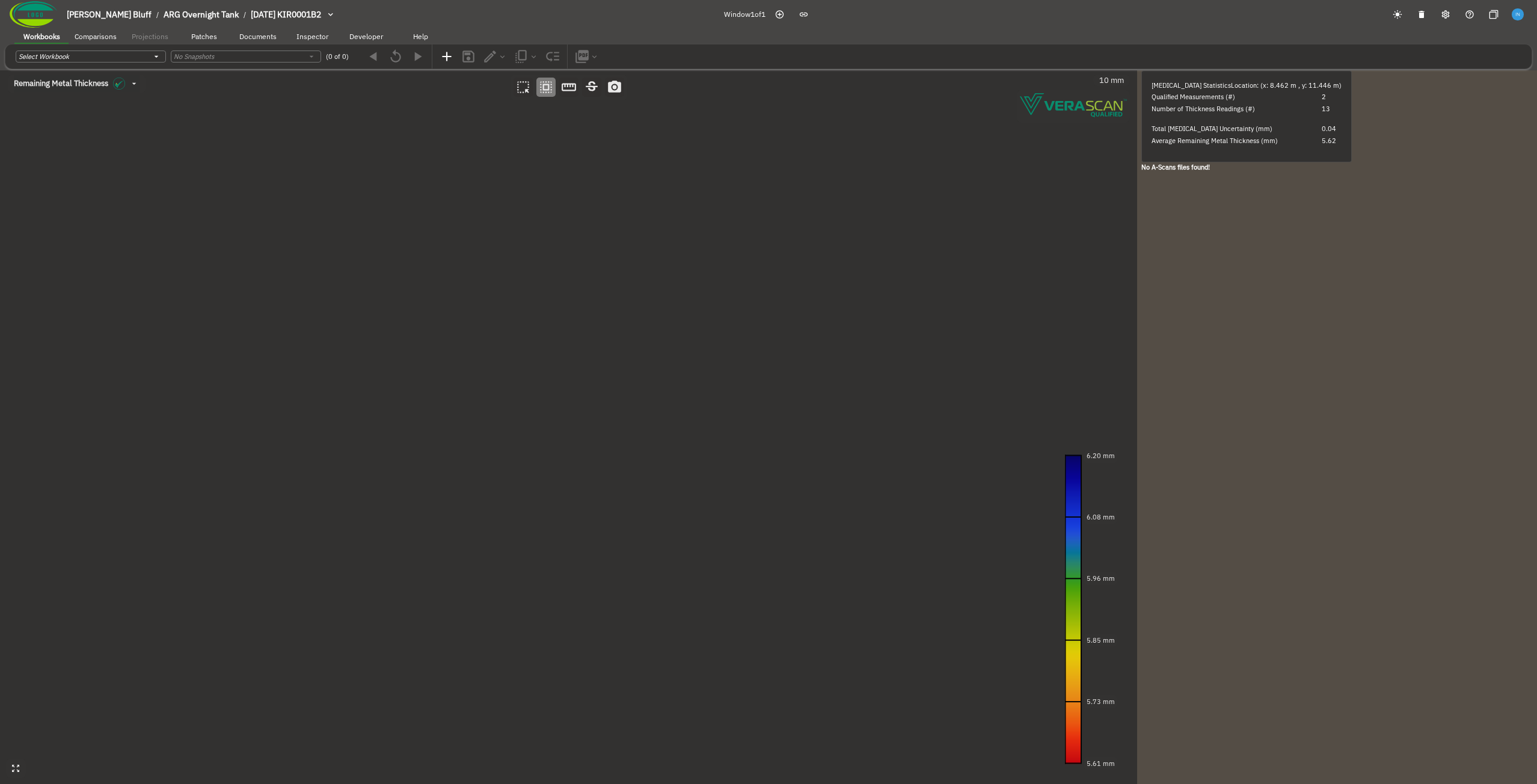
click at [633, 614] on canvas at bounding box center [568, 427] width 1138 height 714
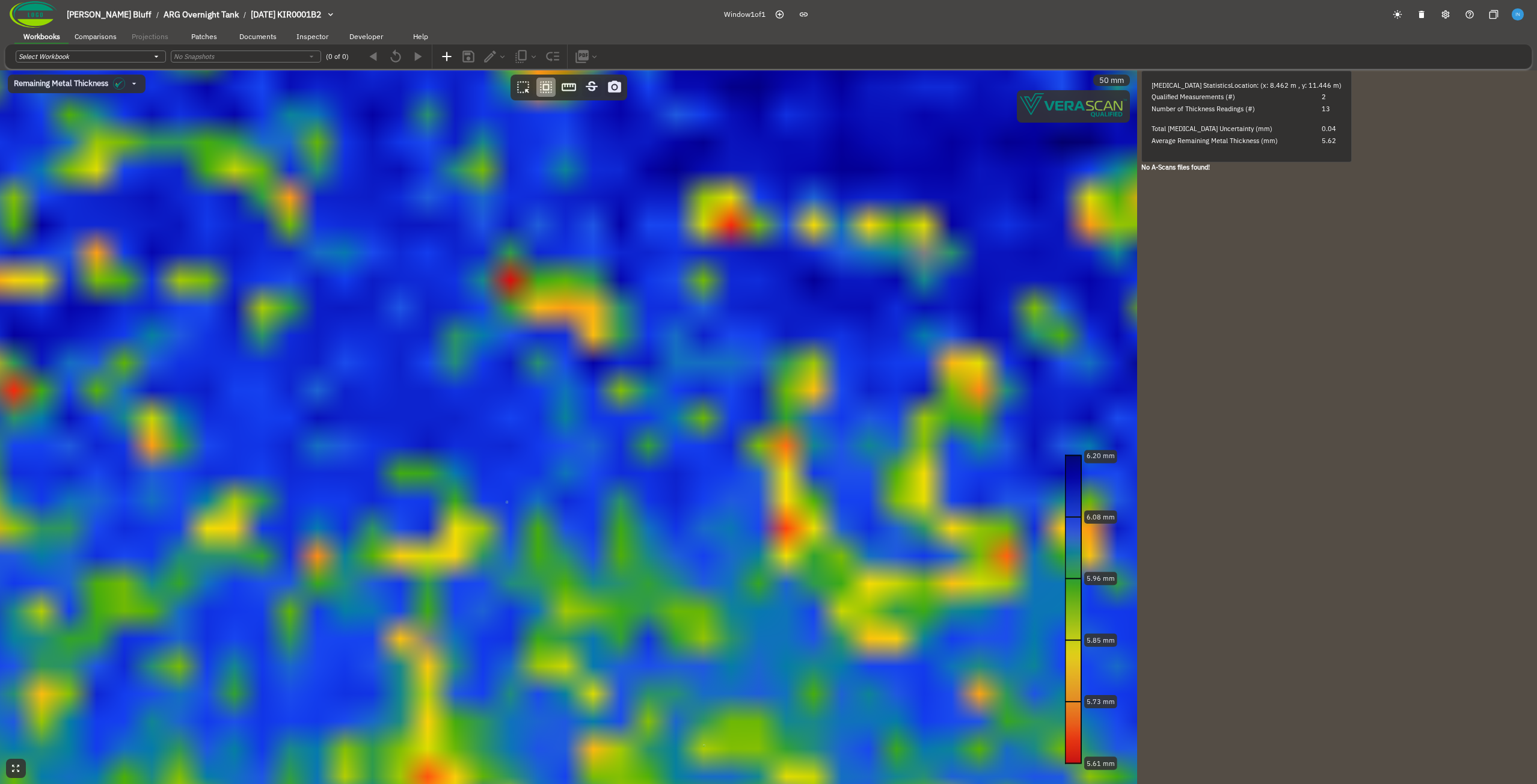
drag, startPoint x: 318, startPoint y: 210, endPoint x: 580, endPoint y: 640, distance: 503.5
click at [580, 640] on canvas at bounding box center [568, 427] width 1138 height 714
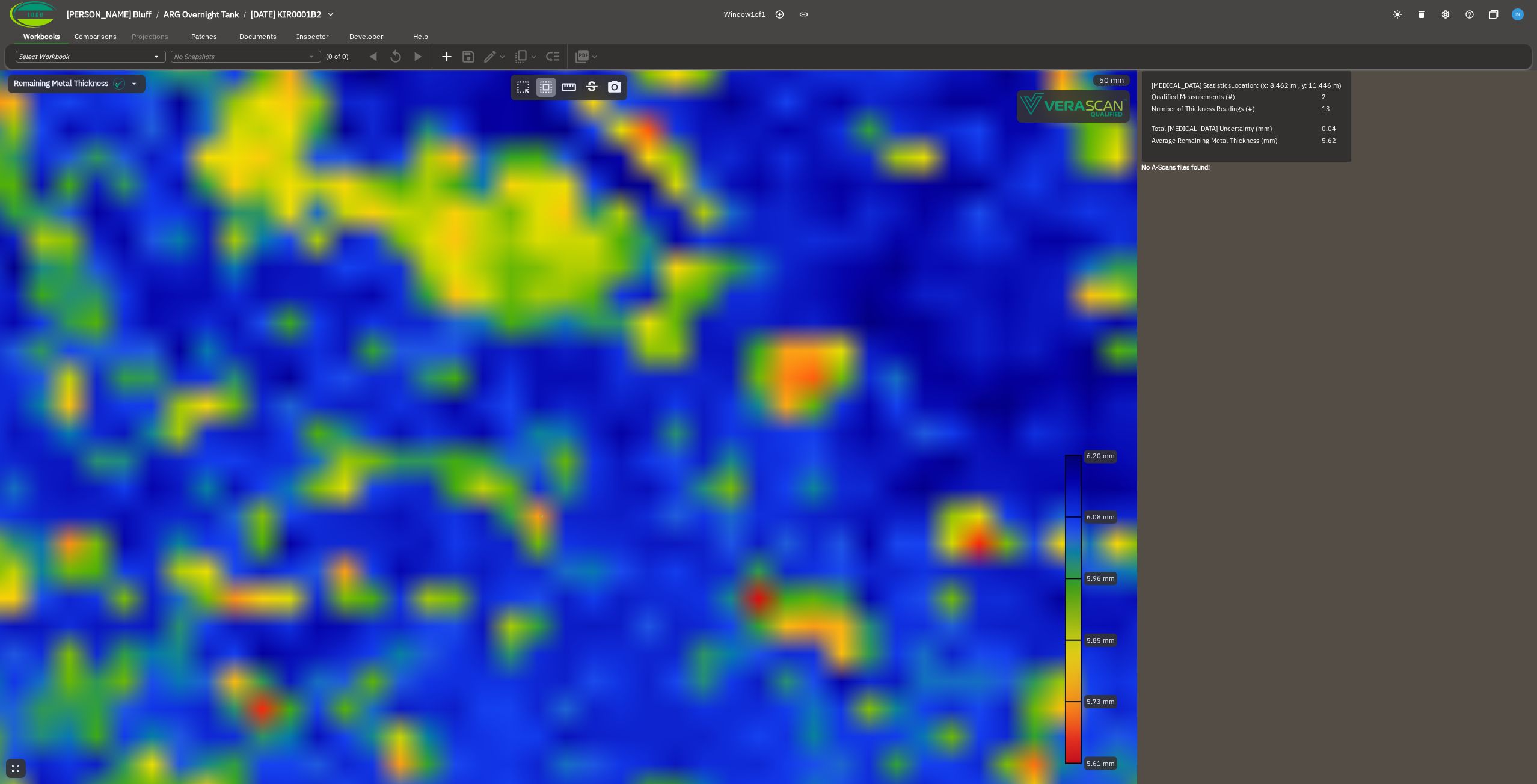
drag, startPoint x: 366, startPoint y: 332, endPoint x: 542, endPoint y: 517, distance: 255.3
click at [542, 517] on canvas at bounding box center [568, 427] width 1138 height 714
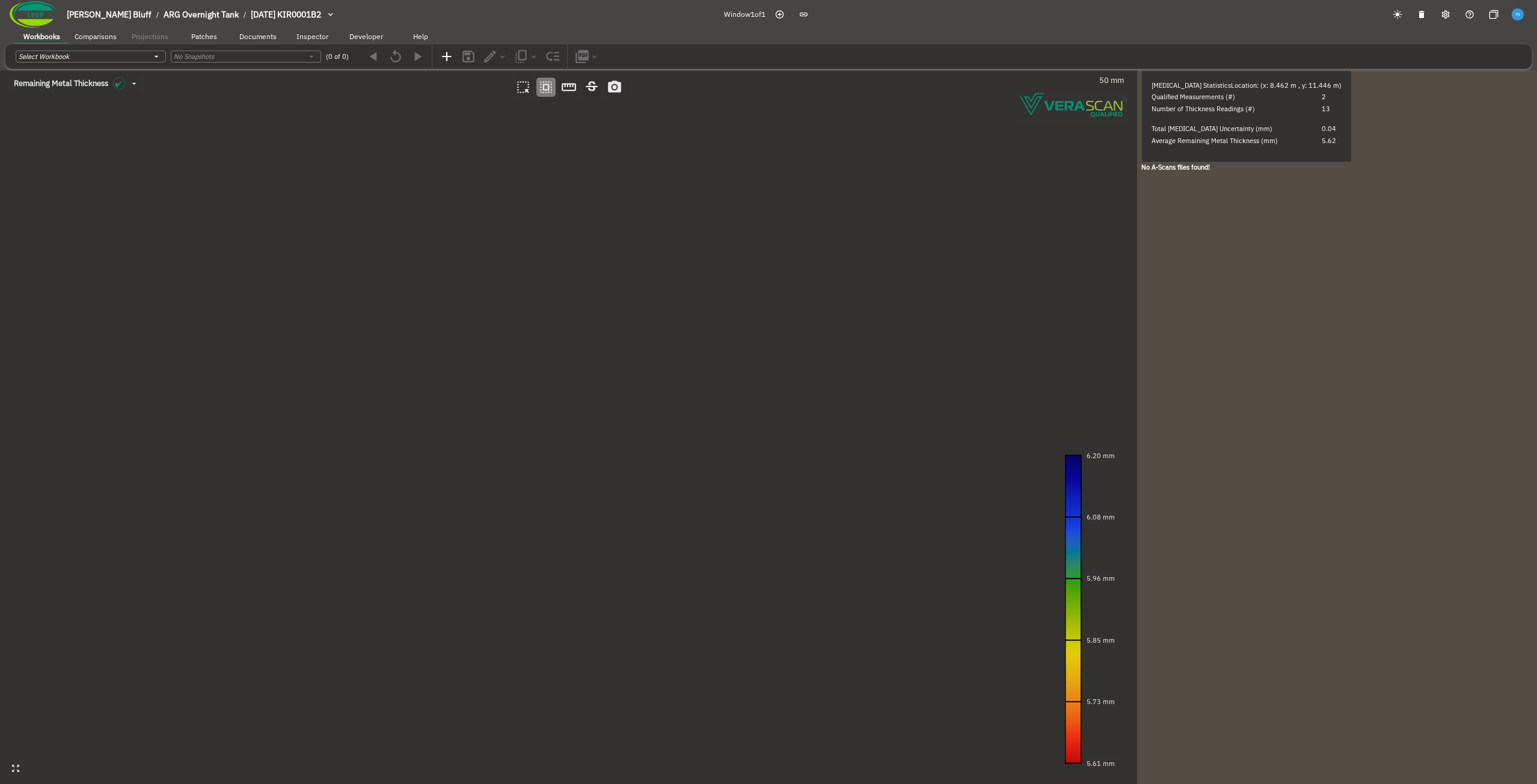
drag, startPoint x: 95, startPoint y: 163, endPoint x: 727, endPoint y: 601, distance: 768.9
click at [727, 601] on canvas at bounding box center [568, 427] width 1138 height 714
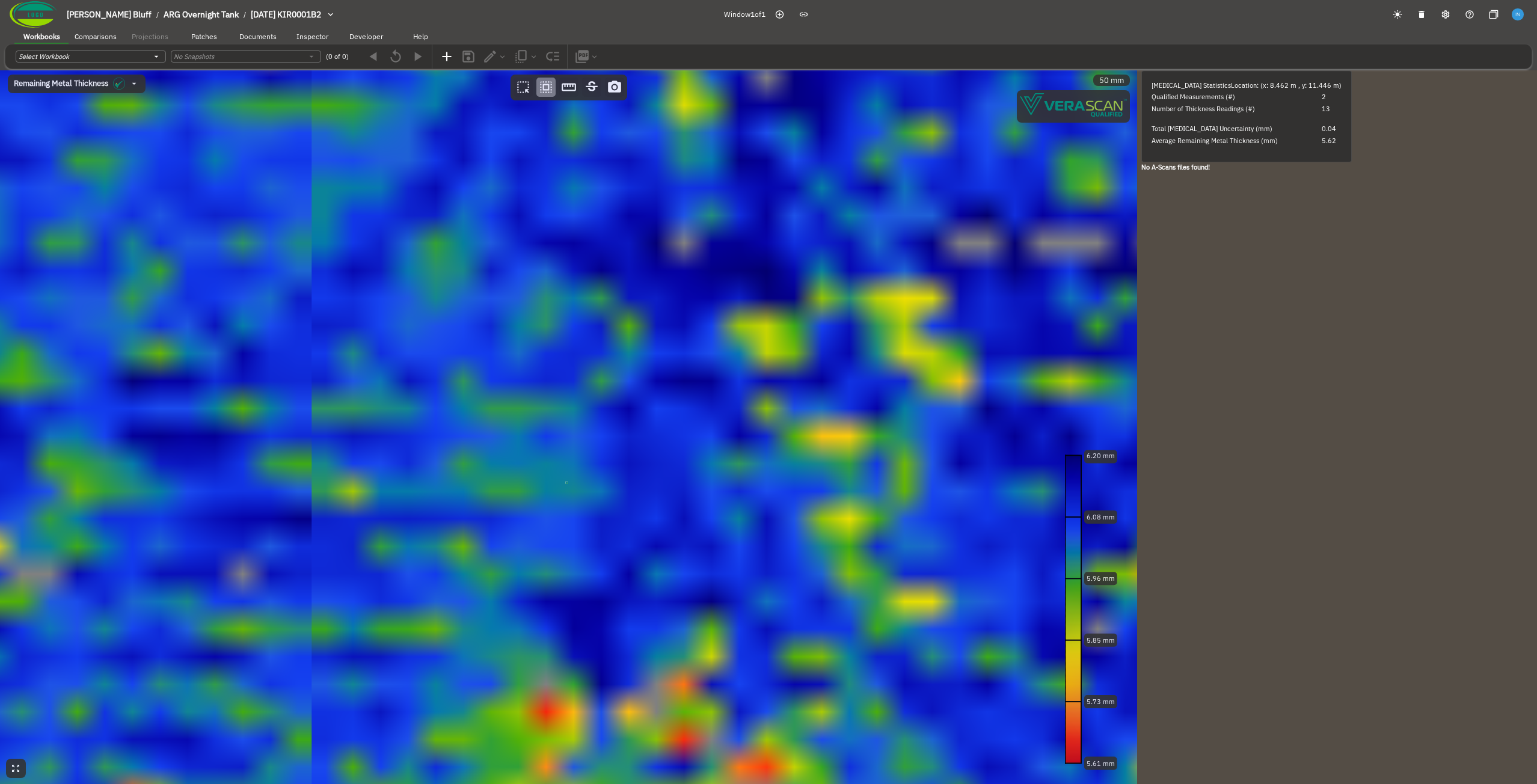
drag, startPoint x: 427, startPoint y: 377, endPoint x: 656, endPoint y: 546, distance: 284.6
click at [656, 546] on canvas at bounding box center [568, 427] width 1138 height 714
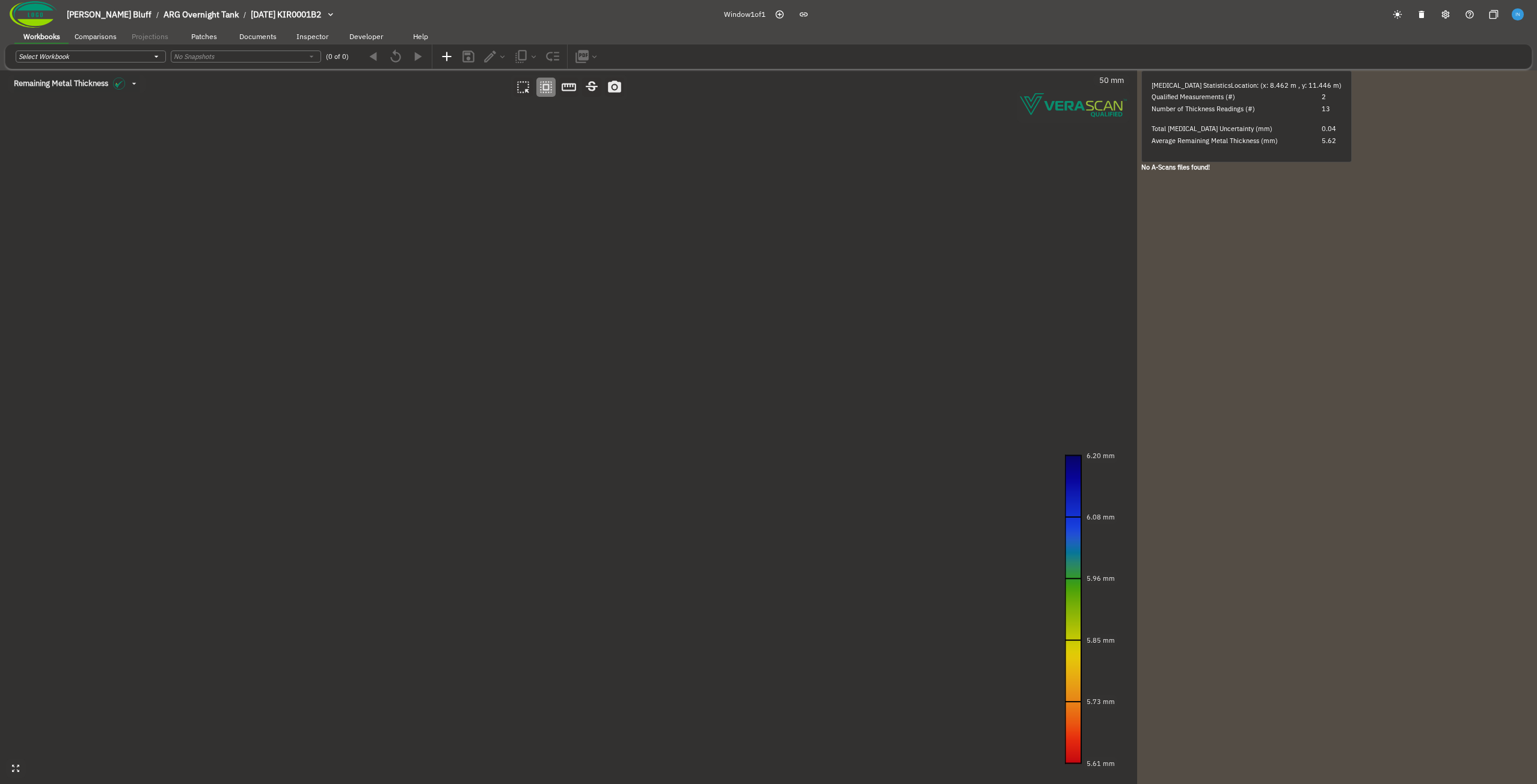
drag, startPoint x: 188, startPoint y: 161, endPoint x: 787, endPoint y: 709, distance: 811.9
click at [787, 709] on canvas at bounding box center [568, 427] width 1138 height 714
drag, startPoint x: 239, startPoint y: 223, endPoint x: 685, endPoint y: 715, distance: 664.1
click at [685, 715] on canvas at bounding box center [568, 427] width 1138 height 714
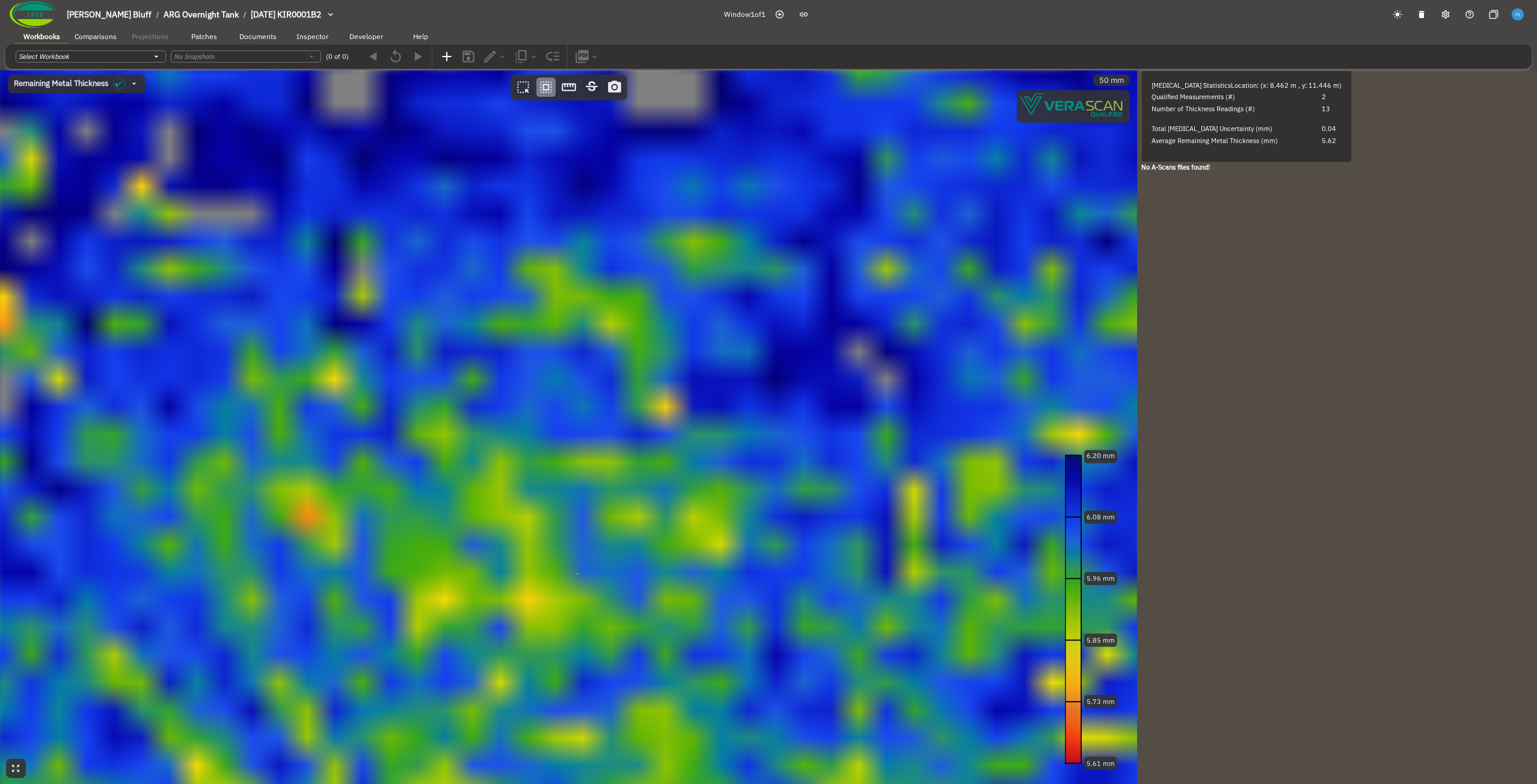
drag, startPoint x: 247, startPoint y: 237, endPoint x: 596, endPoint y: 601, distance: 504.3
click at [596, 601] on canvas at bounding box center [568, 427] width 1138 height 714
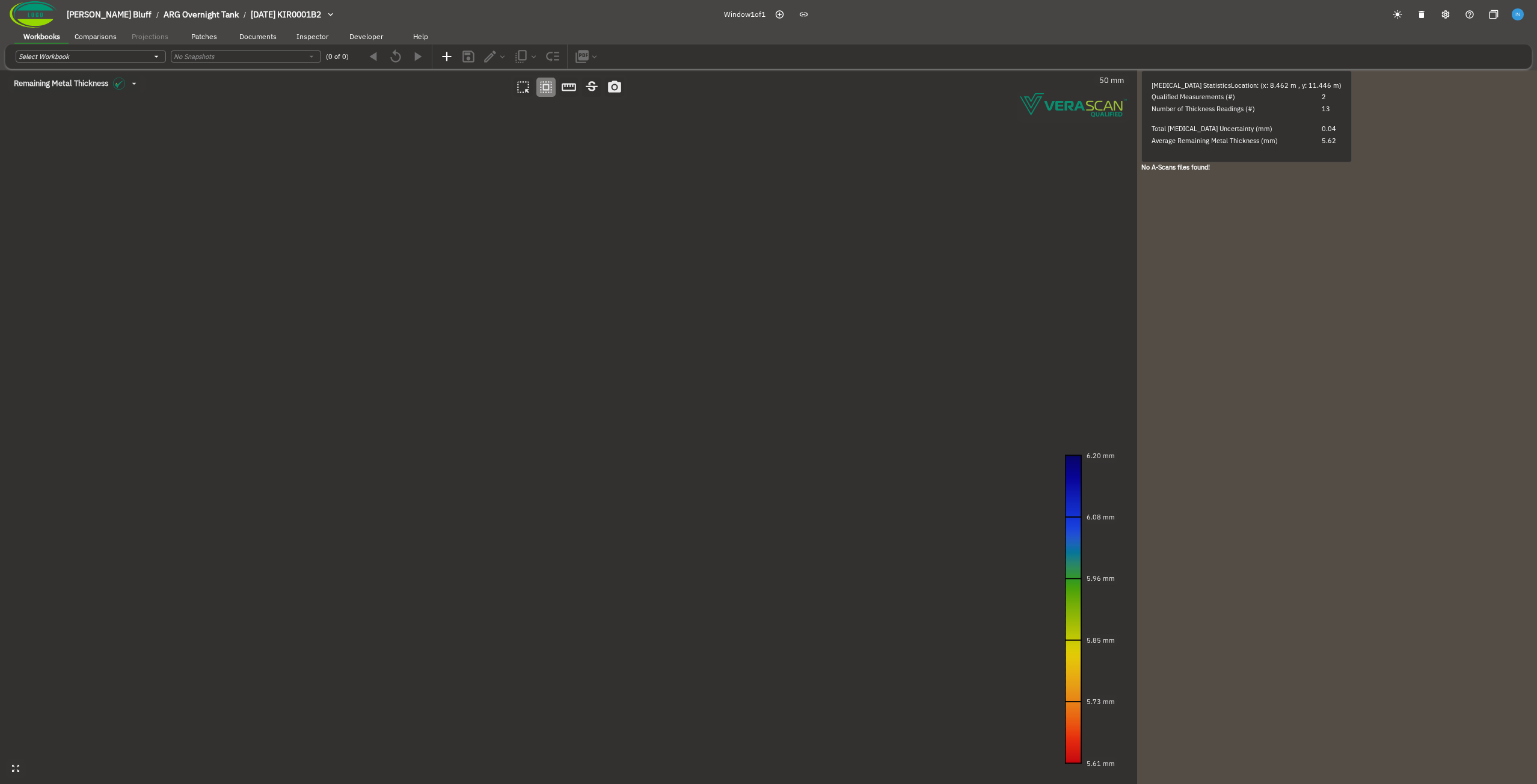
drag, startPoint x: 222, startPoint y: 179, endPoint x: 547, endPoint y: 557, distance: 498.5
click at [547, 557] on canvas at bounding box center [568, 427] width 1138 height 714
drag, startPoint x: 237, startPoint y: 255, endPoint x: 707, endPoint y: 563, distance: 561.9
click at [707, 563] on canvas at bounding box center [568, 427] width 1138 height 714
click at [355, 490] on canvas at bounding box center [568, 427] width 1138 height 714
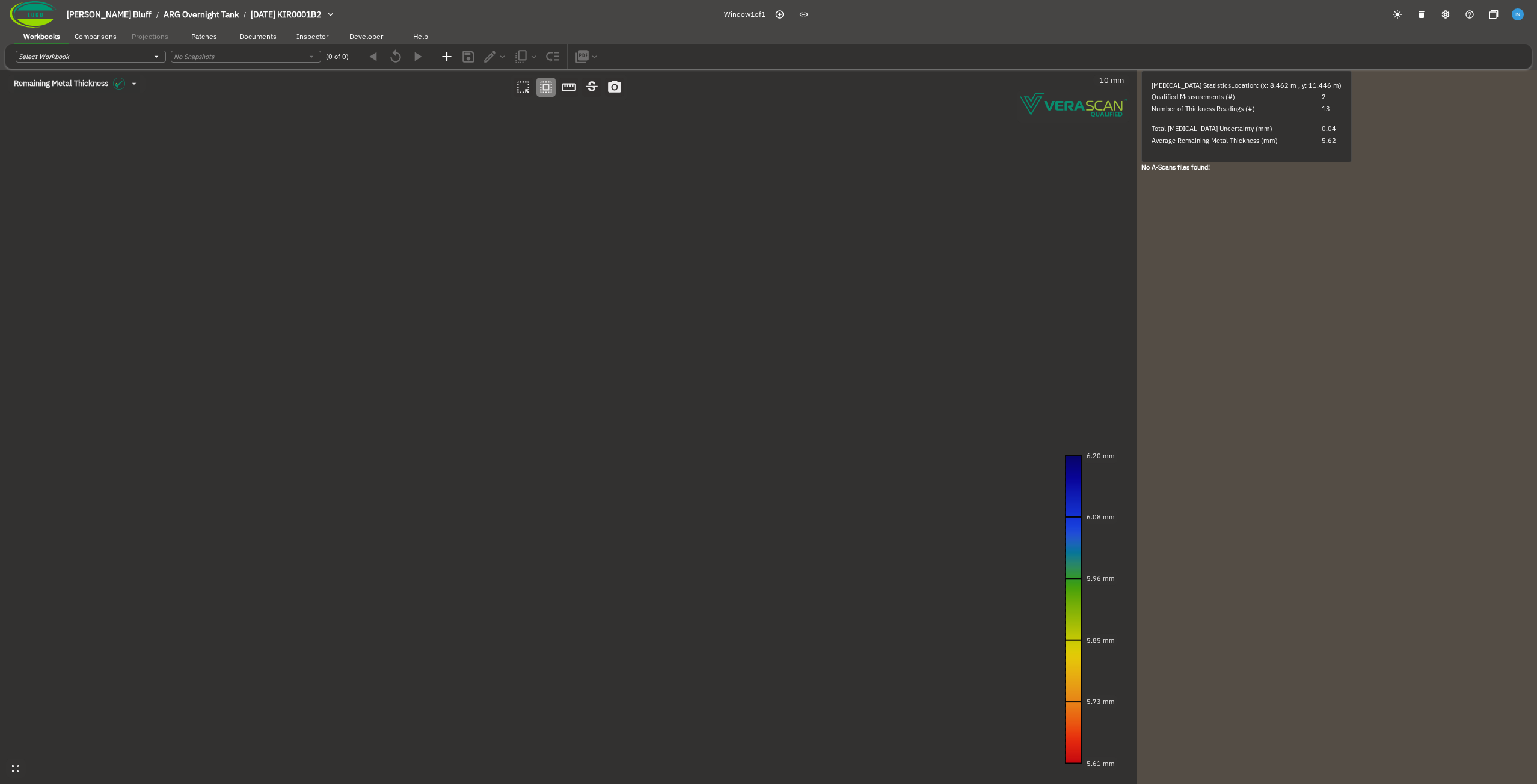
click at [355, 490] on canvas at bounding box center [568, 427] width 1138 height 714
click at [361, 512] on canvas at bounding box center [568, 427] width 1138 height 714
click at [312, 417] on canvas at bounding box center [568, 427] width 1138 height 714
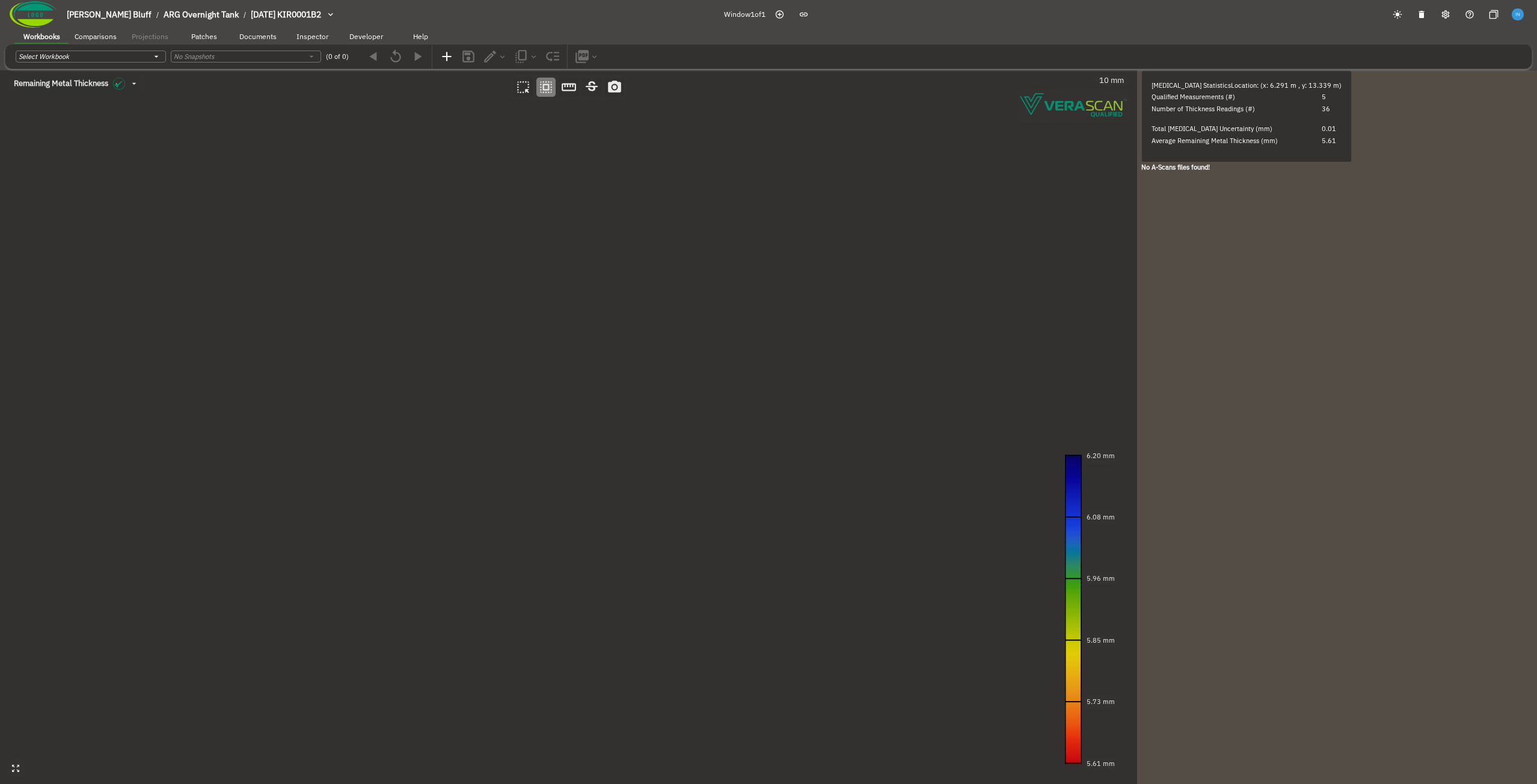
click at [335, 419] on canvas at bounding box center [568, 427] width 1138 height 714
click at [287, 426] on canvas at bounding box center [568, 427] width 1138 height 714
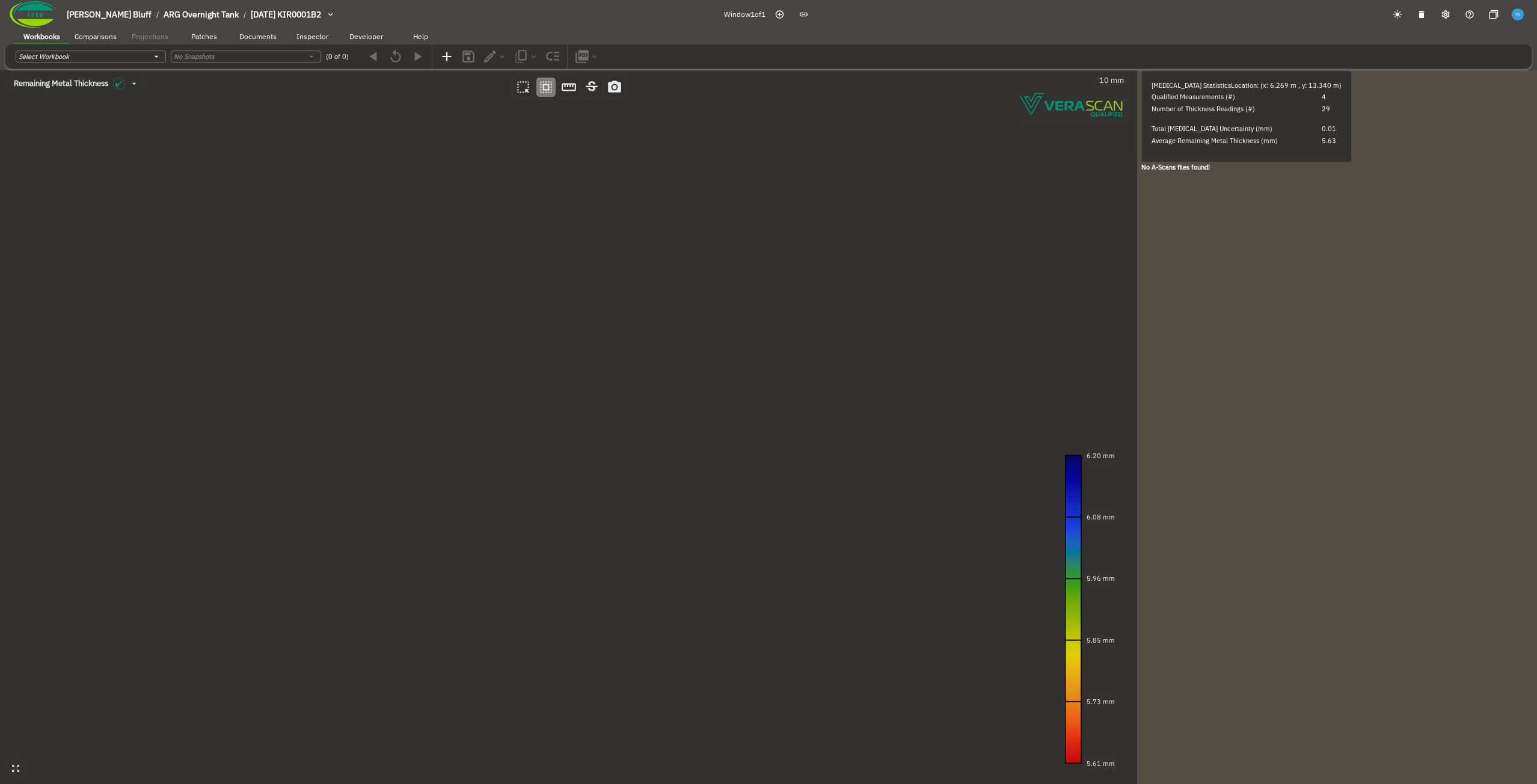
click at [308, 373] on canvas at bounding box center [568, 427] width 1138 height 714
click at [504, 220] on canvas at bounding box center [568, 427] width 1138 height 714
drag, startPoint x: 229, startPoint y: 168, endPoint x: 643, endPoint y: 564, distance: 572.9
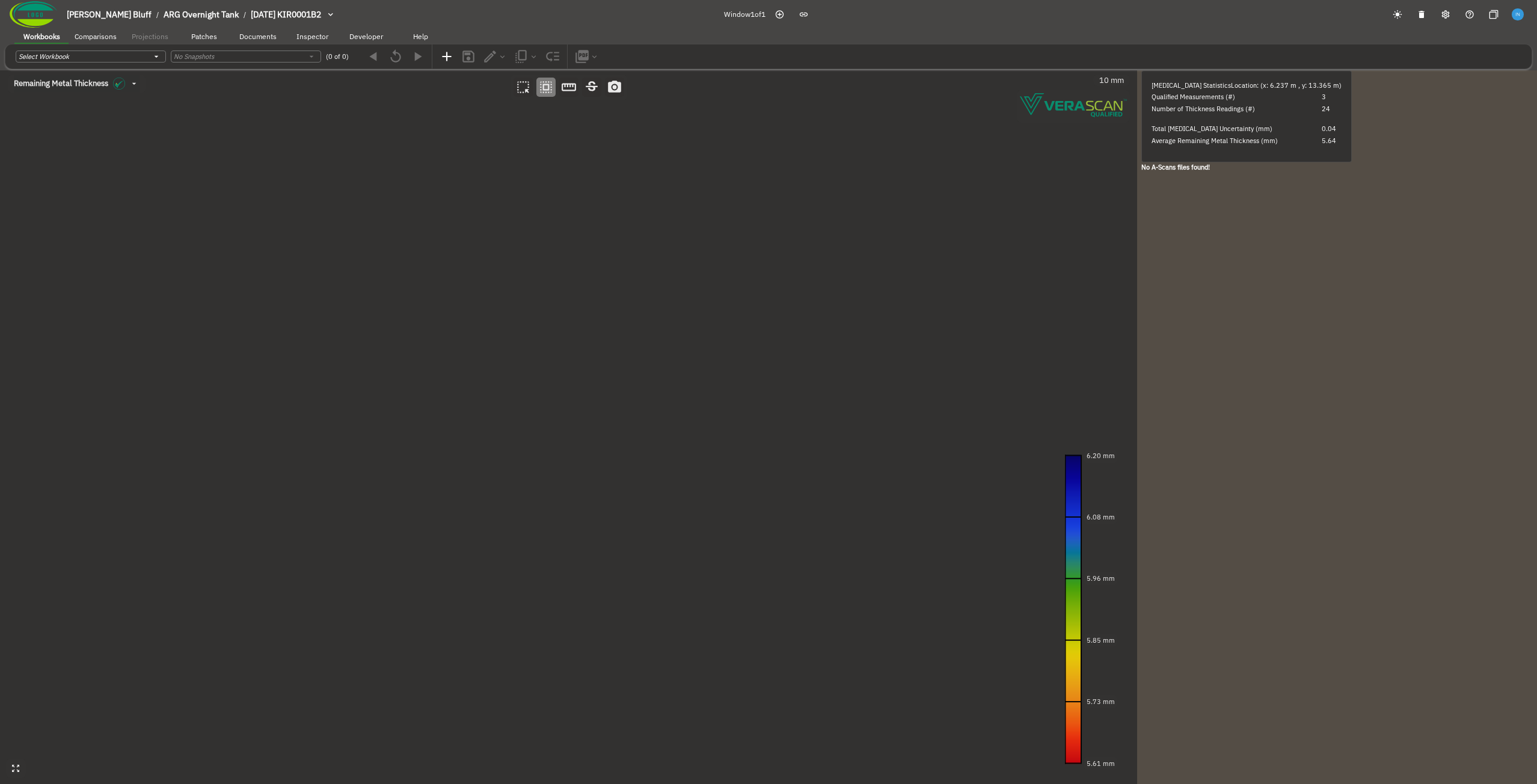
click at [643, 564] on canvas at bounding box center [568, 427] width 1138 height 714
drag, startPoint x: 569, startPoint y: 549, endPoint x: 411, endPoint y: 234, distance: 352.4
click at [411, 234] on canvas at bounding box center [568, 427] width 1138 height 714
click at [450, 300] on canvas at bounding box center [568, 427] width 1138 height 714
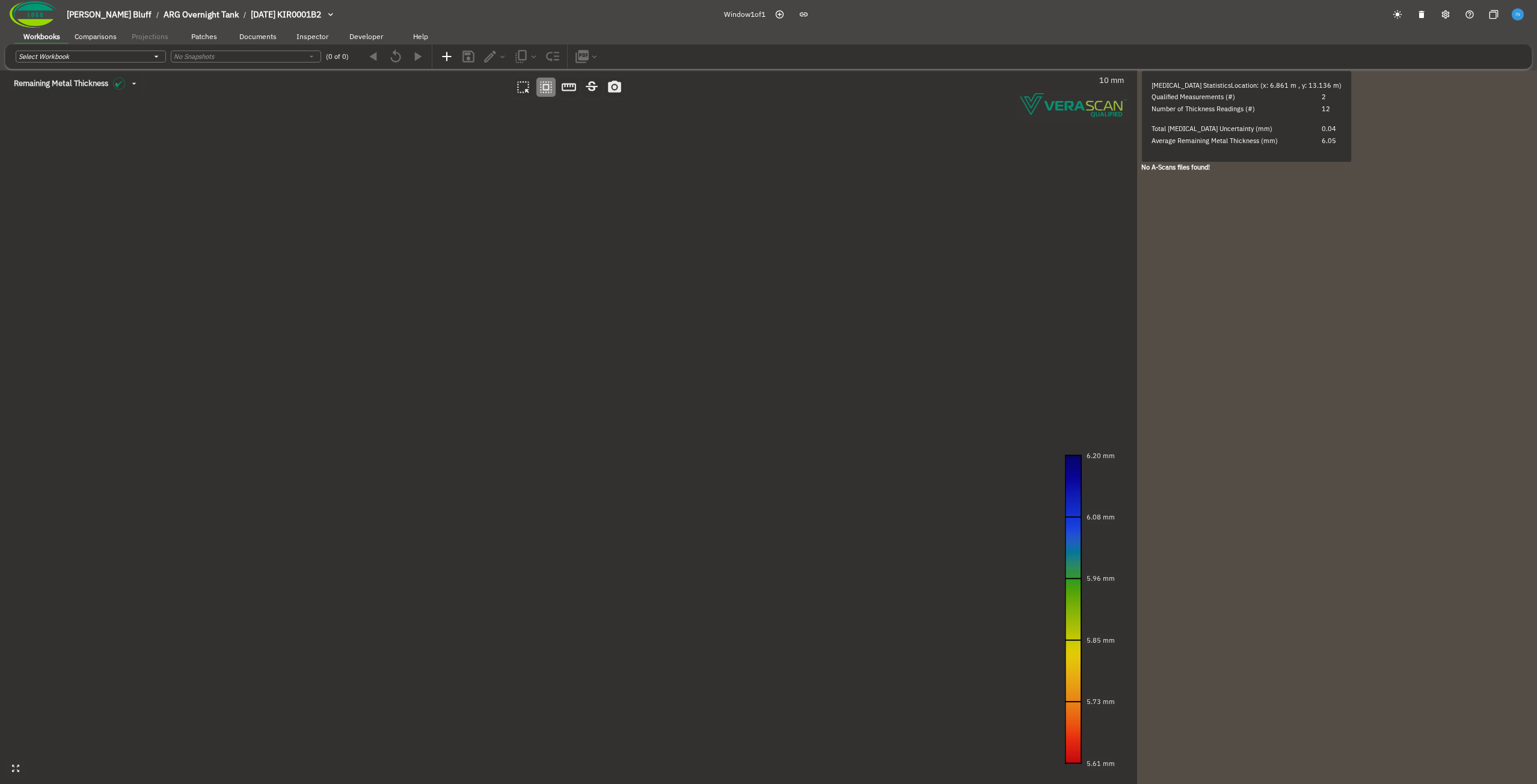
click at [474, 210] on canvas at bounding box center [568, 427] width 1138 height 714
click at [846, 210] on canvas at bounding box center [568, 427] width 1138 height 714
click at [906, 489] on canvas at bounding box center [568, 427] width 1138 height 714
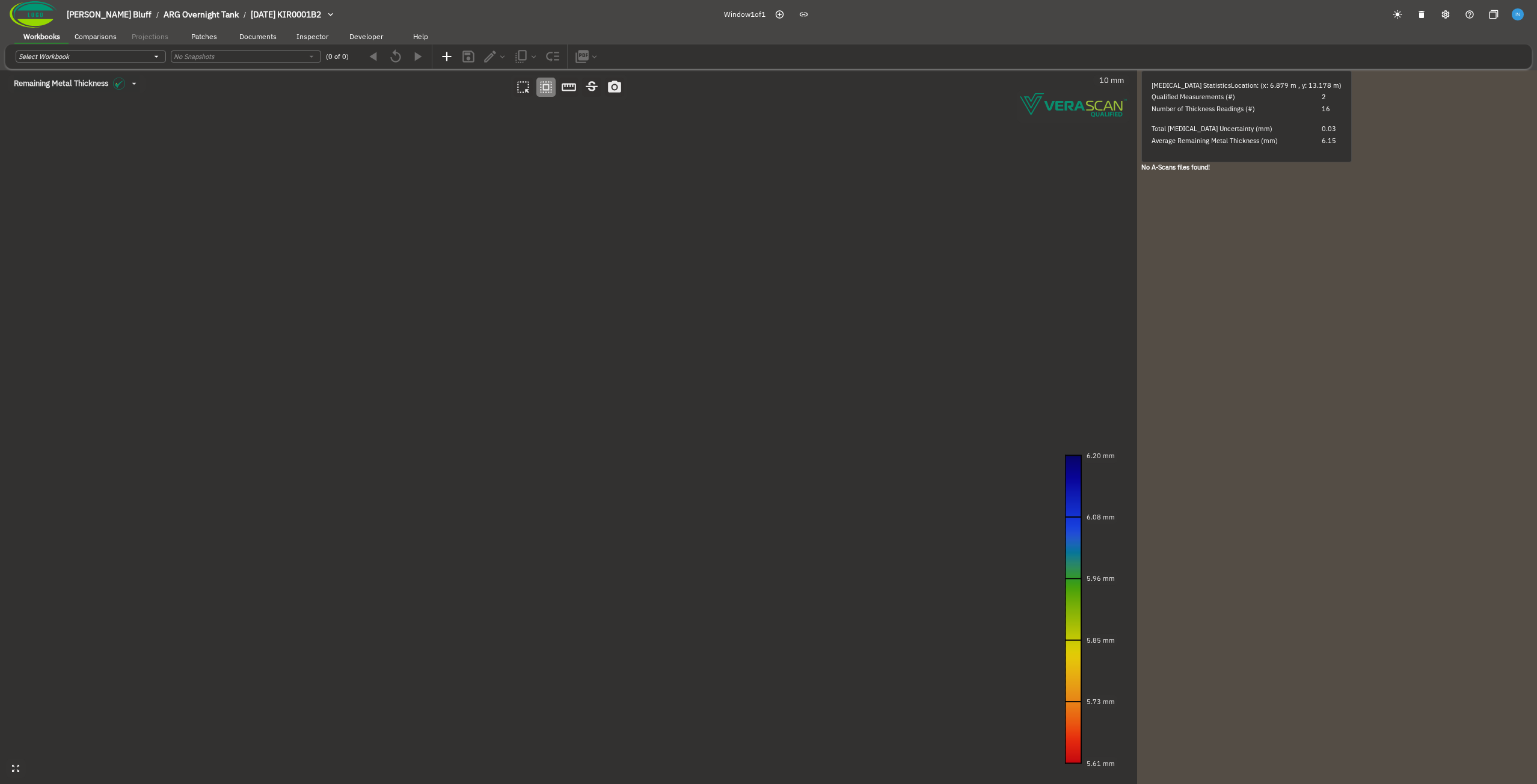
click at [906, 489] on canvas at bounding box center [568, 427] width 1138 height 714
click at [924, 586] on canvas at bounding box center [568, 427] width 1138 height 714
drag, startPoint x: 920, startPoint y: 617, endPoint x: 473, endPoint y: 195, distance: 614.7
click at [473, 195] on canvas at bounding box center [568, 427] width 1138 height 714
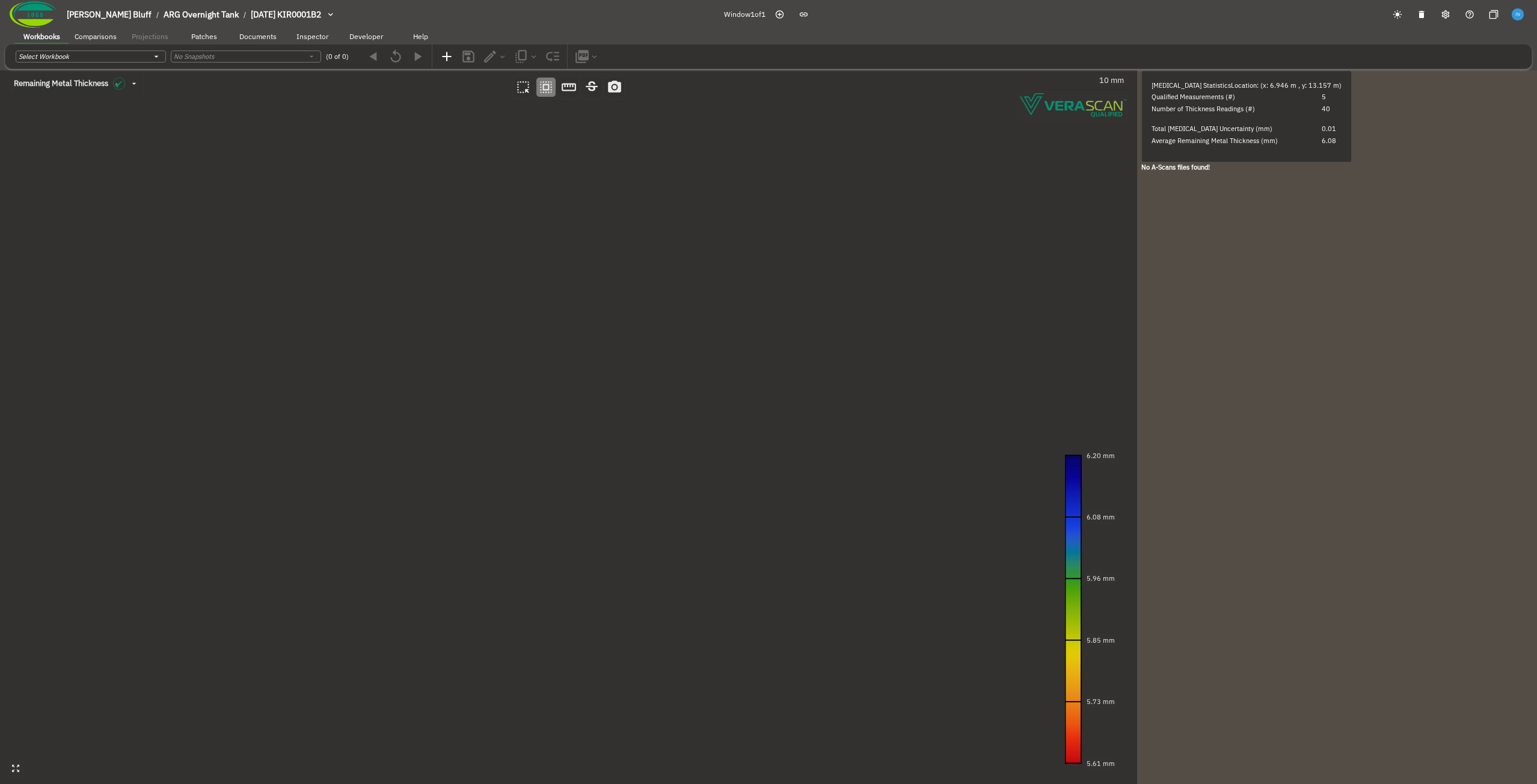
click at [694, 318] on canvas at bounding box center [568, 427] width 1138 height 714
drag, startPoint x: 743, startPoint y: 223, endPoint x: 678, endPoint y: 585, distance: 367.8
click at [678, 585] on canvas at bounding box center [568, 427] width 1138 height 714
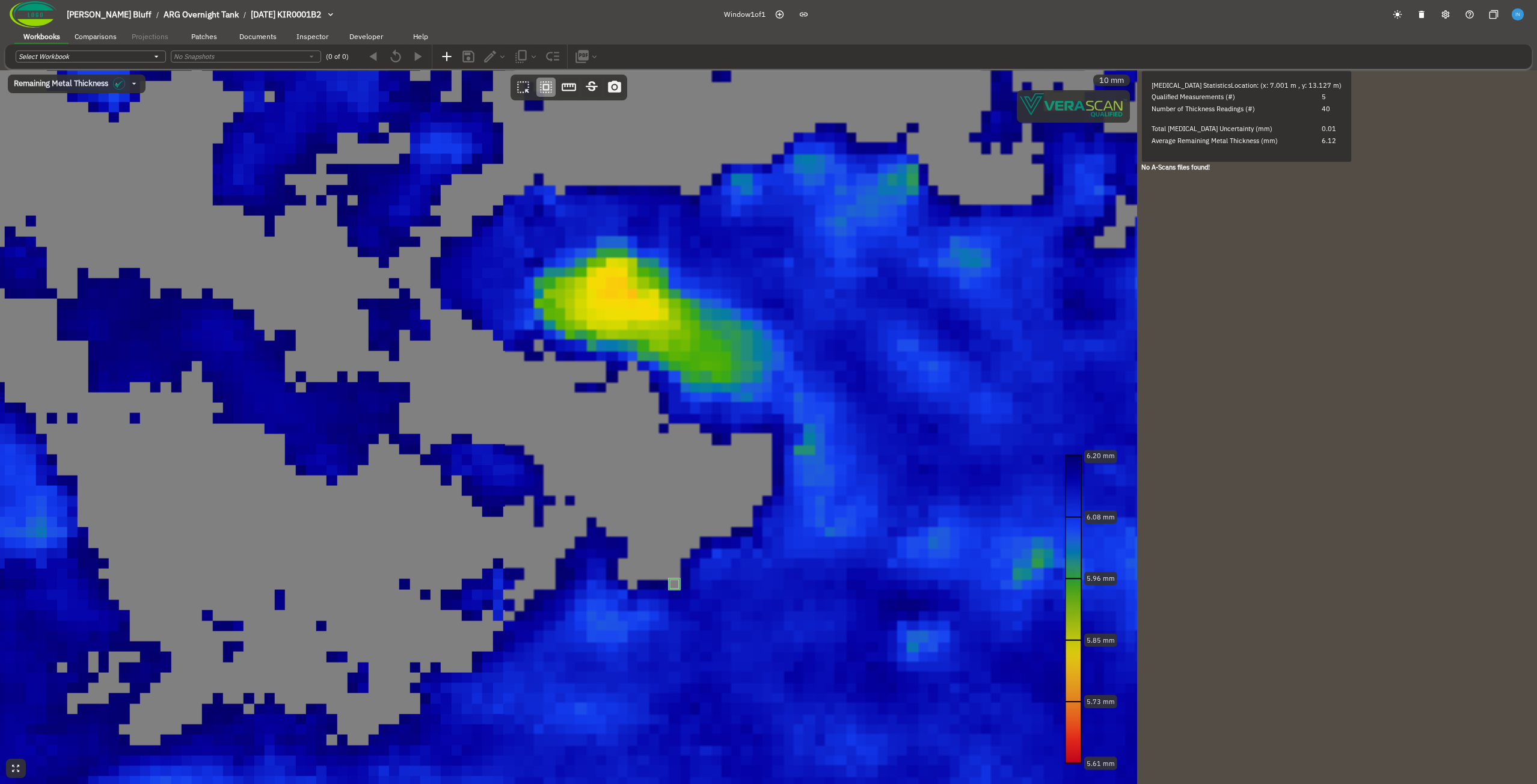
click at [860, 277] on canvas at bounding box center [568, 427] width 1138 height 714
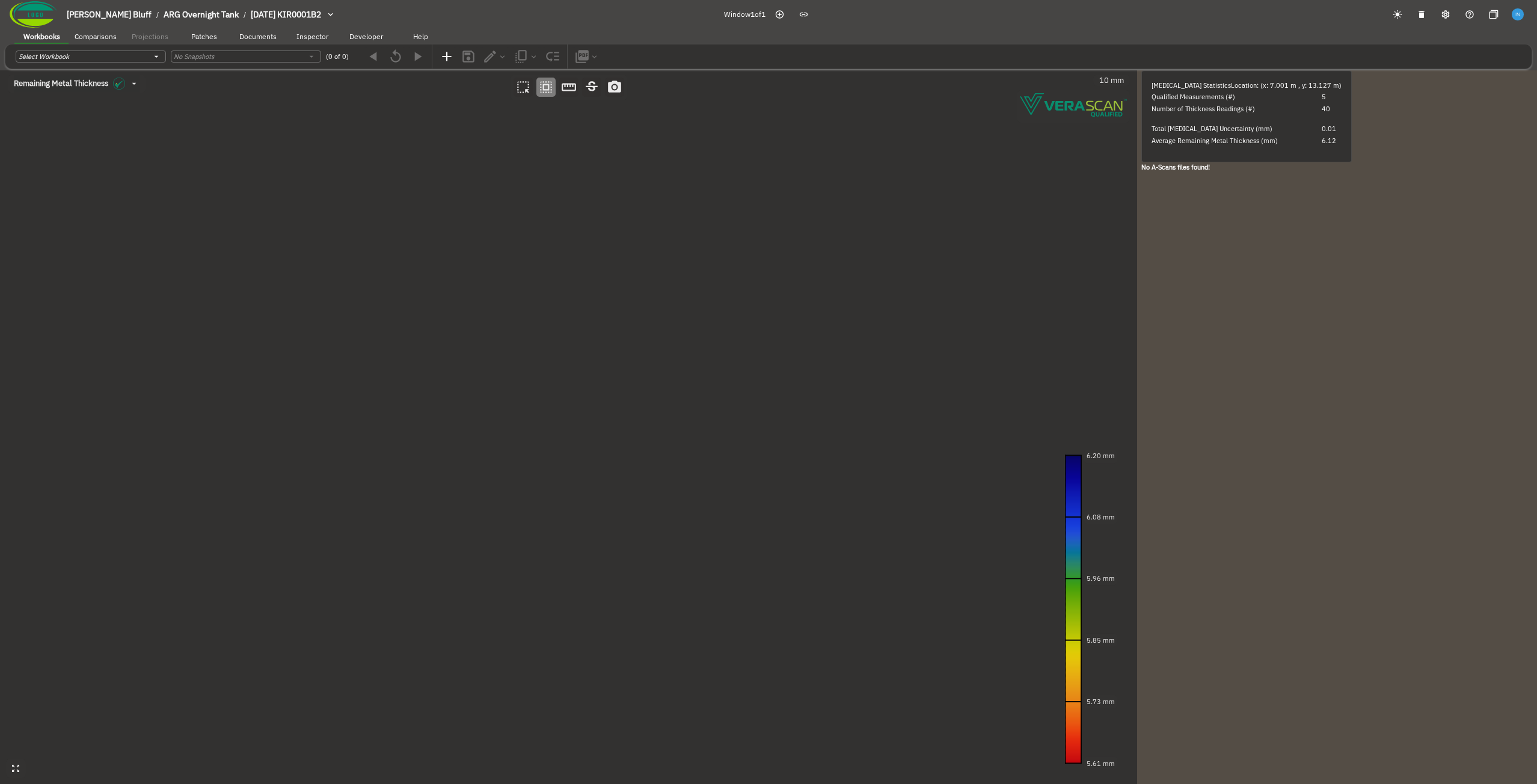
click at [860, 277] on canvas at bounding box center [568, 427] width 1138 height 714
drag, startPoint x: 924, startPoint y: 264, endPoint x: 383, endPoint y: 617, distance: 646.0
click at [383, 617] on canvas at bounding box center [568, 427] width 1138 height 714
click at [874, 316] on canvas at bounding box center [568, 427] width 1138 height 714
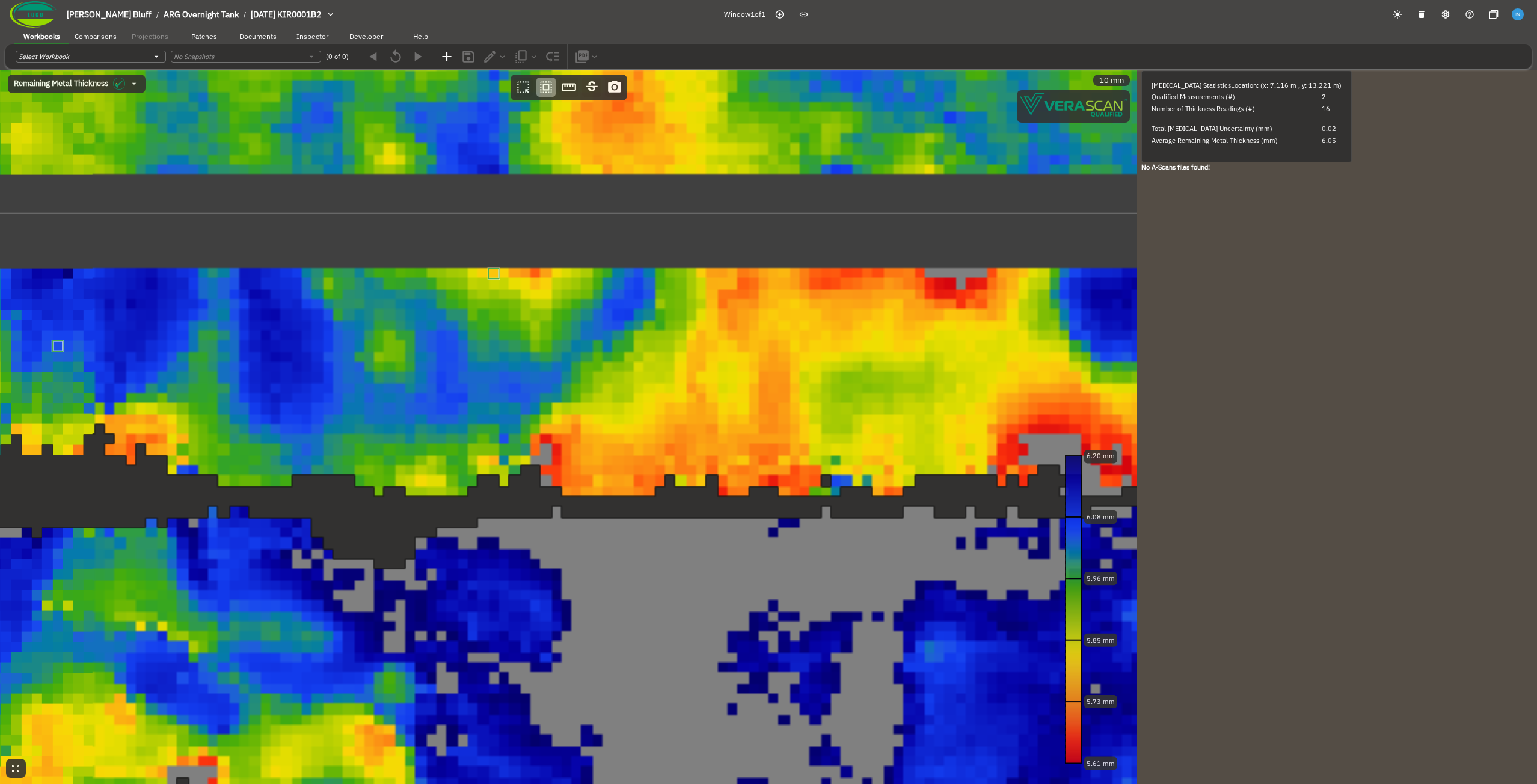
drag, startPoint x: 853, startPoint y: 343, endPoint x: 406, endPoint y: 265, distance: 453.8
click at [406, 265] on canvas at bounding box center [568, 427] width 1138 height 714
click at [762, 326] on canvas at bounding box center [568, 427] width 1138 height 714
